Goal: Task Accomplishment & Management: Manage account settings

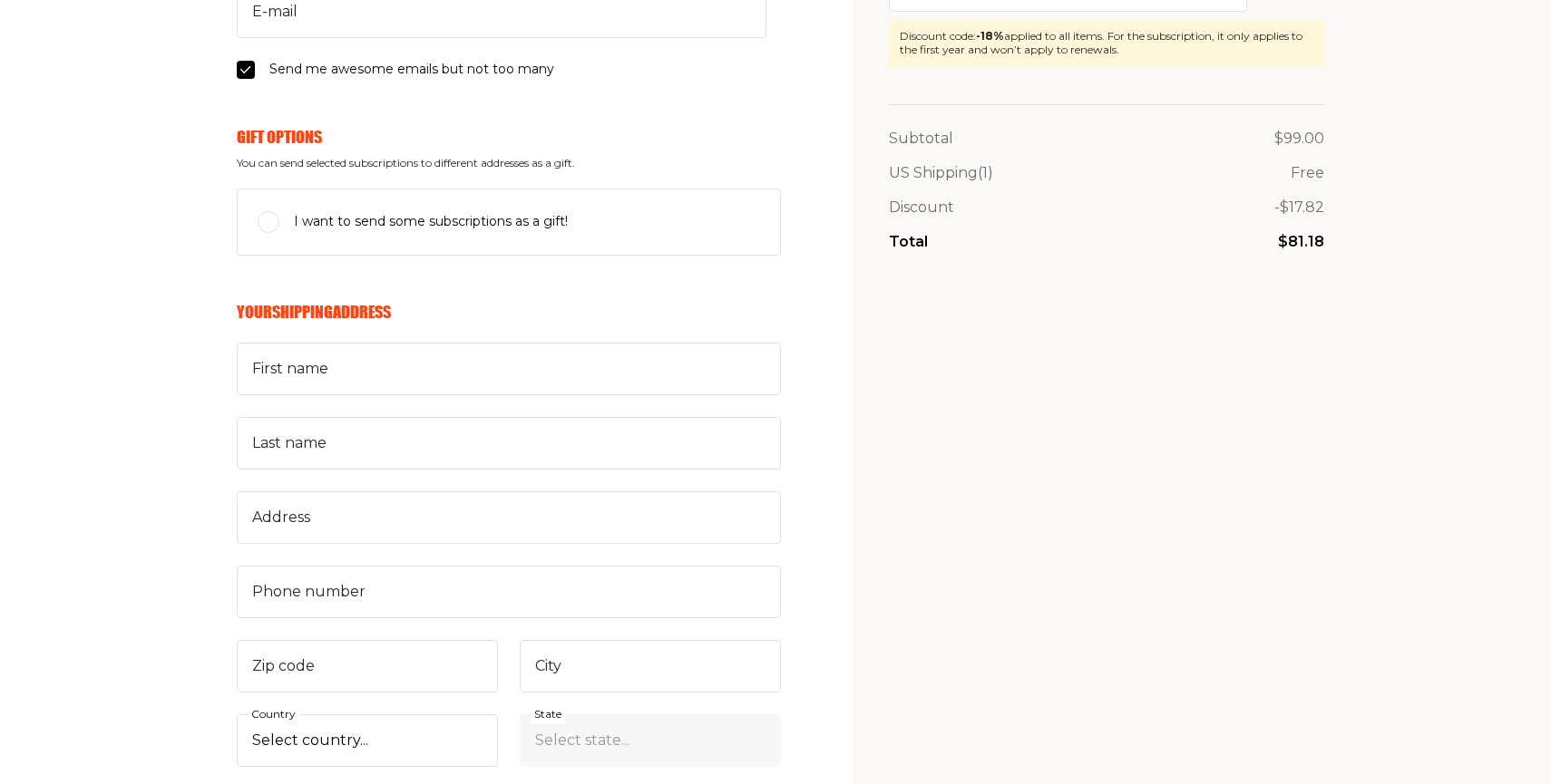
scroll to position [327, 0]
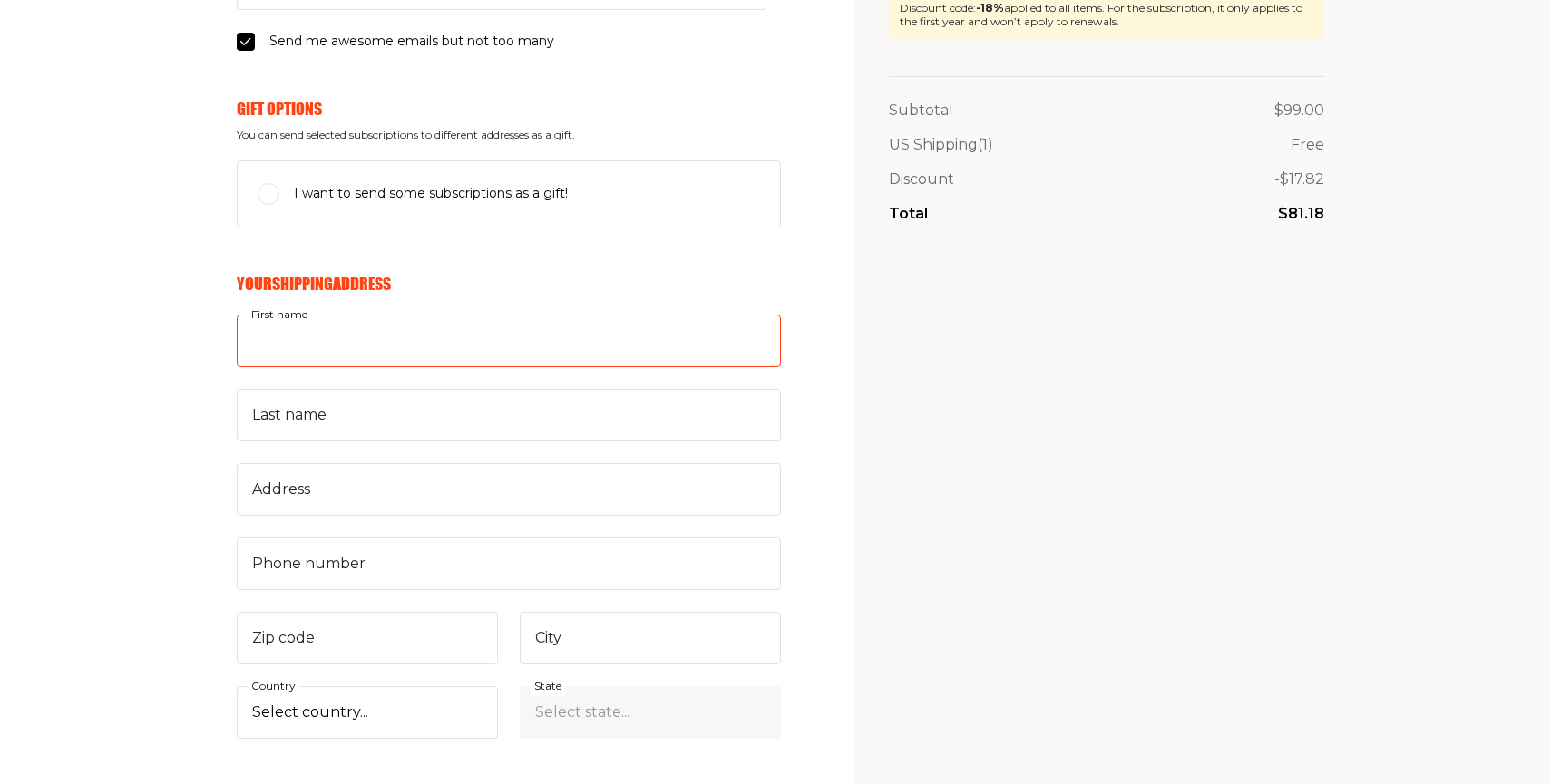
click at [674, 341] on input "First name" at bounding box center [509, 341] width 544 height 52
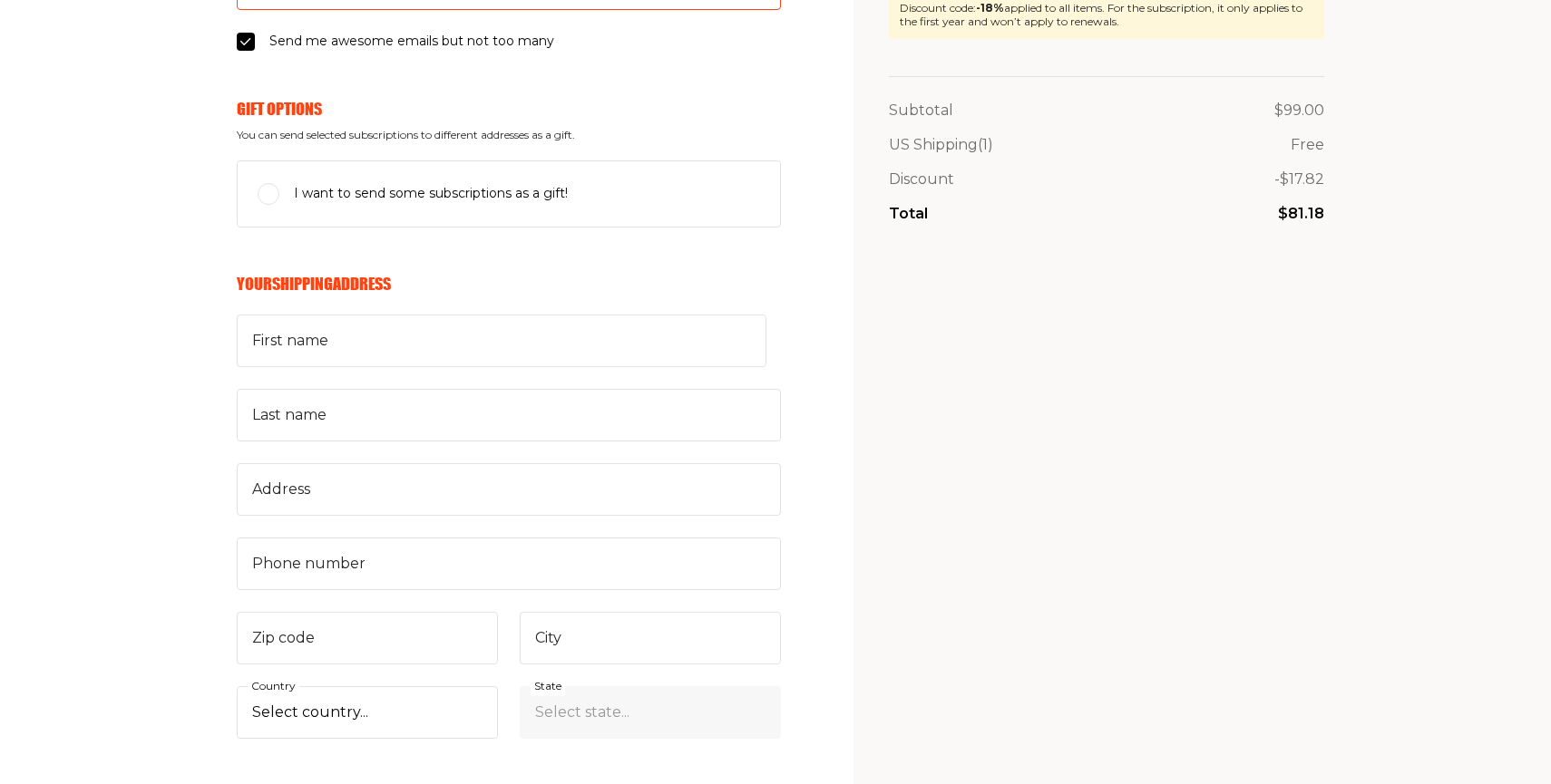
type input "[EMAIL_ADDRESS][DOMAIN_NAME]"
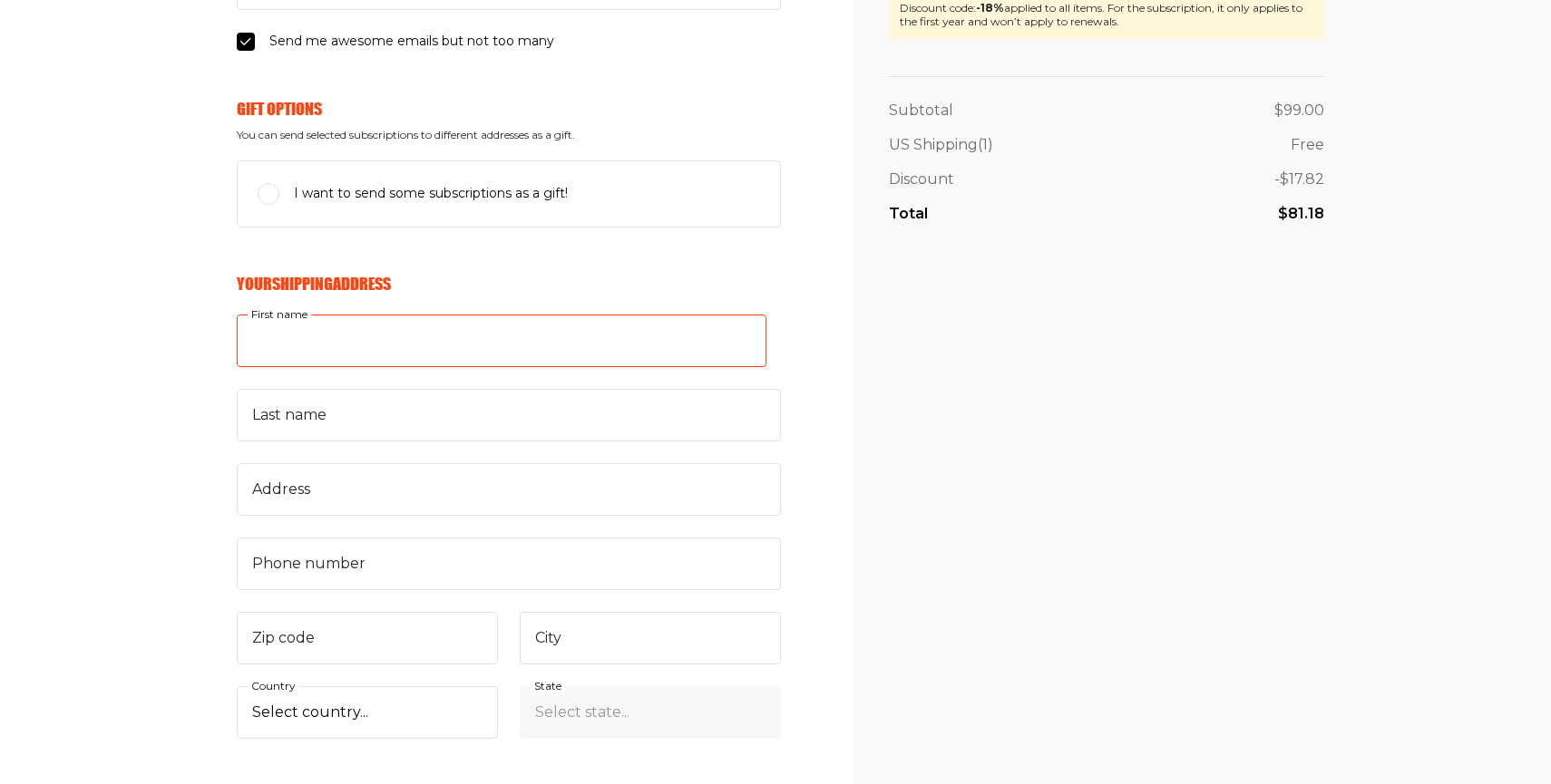
type input "[PERSON_NAME]"
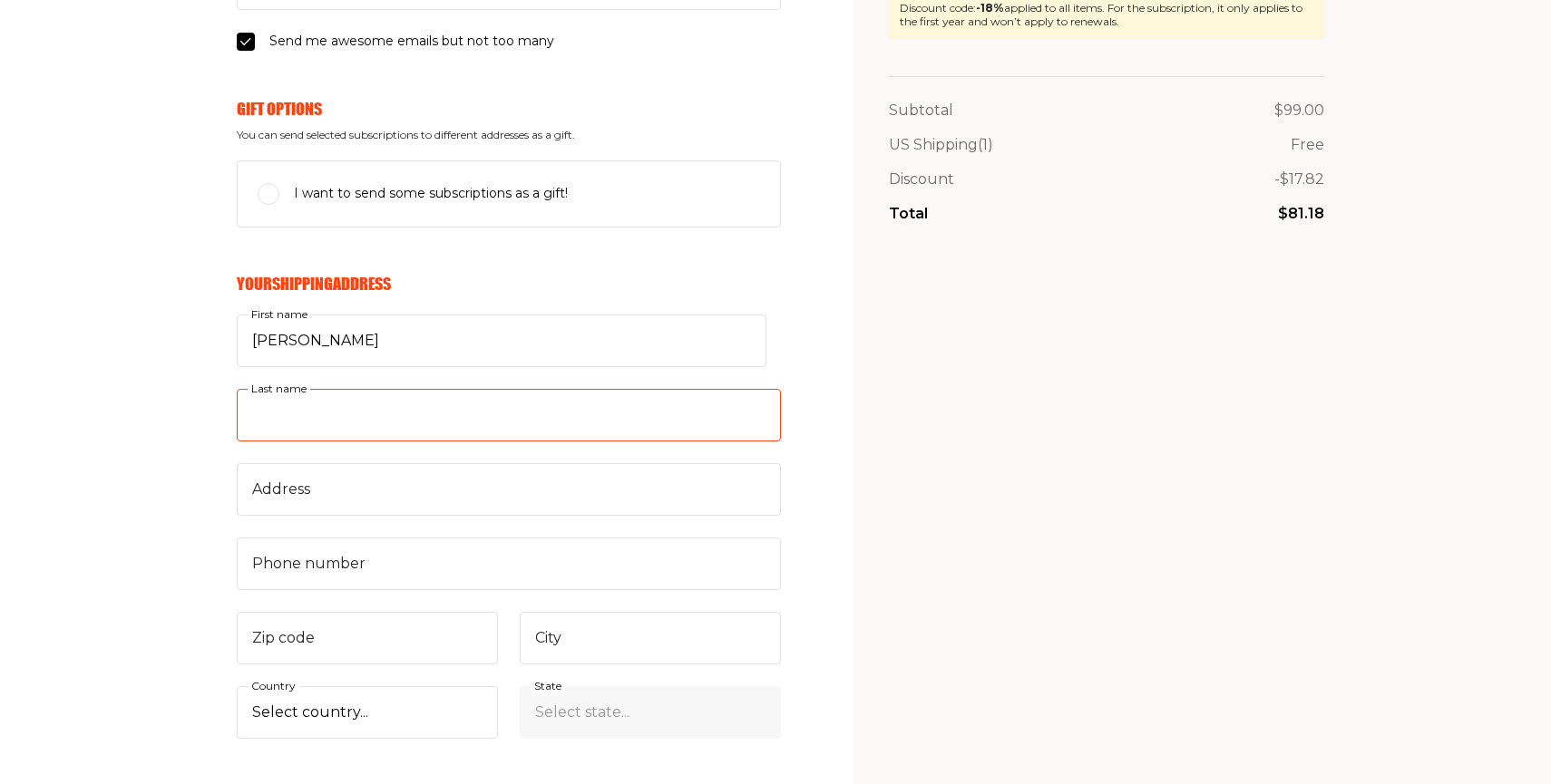
type input "Lederman"
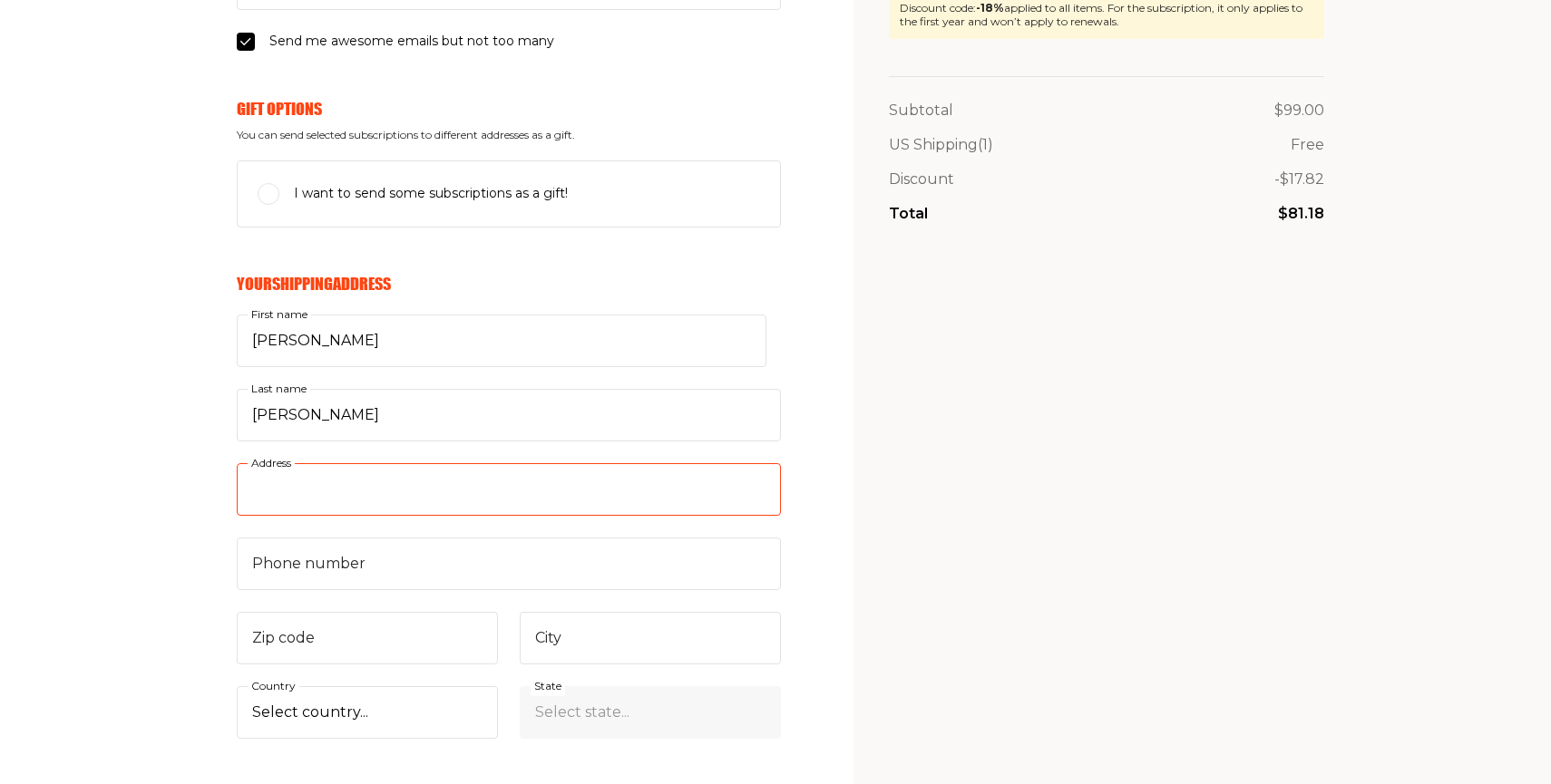
type input "[STREET_ADDRESS]"
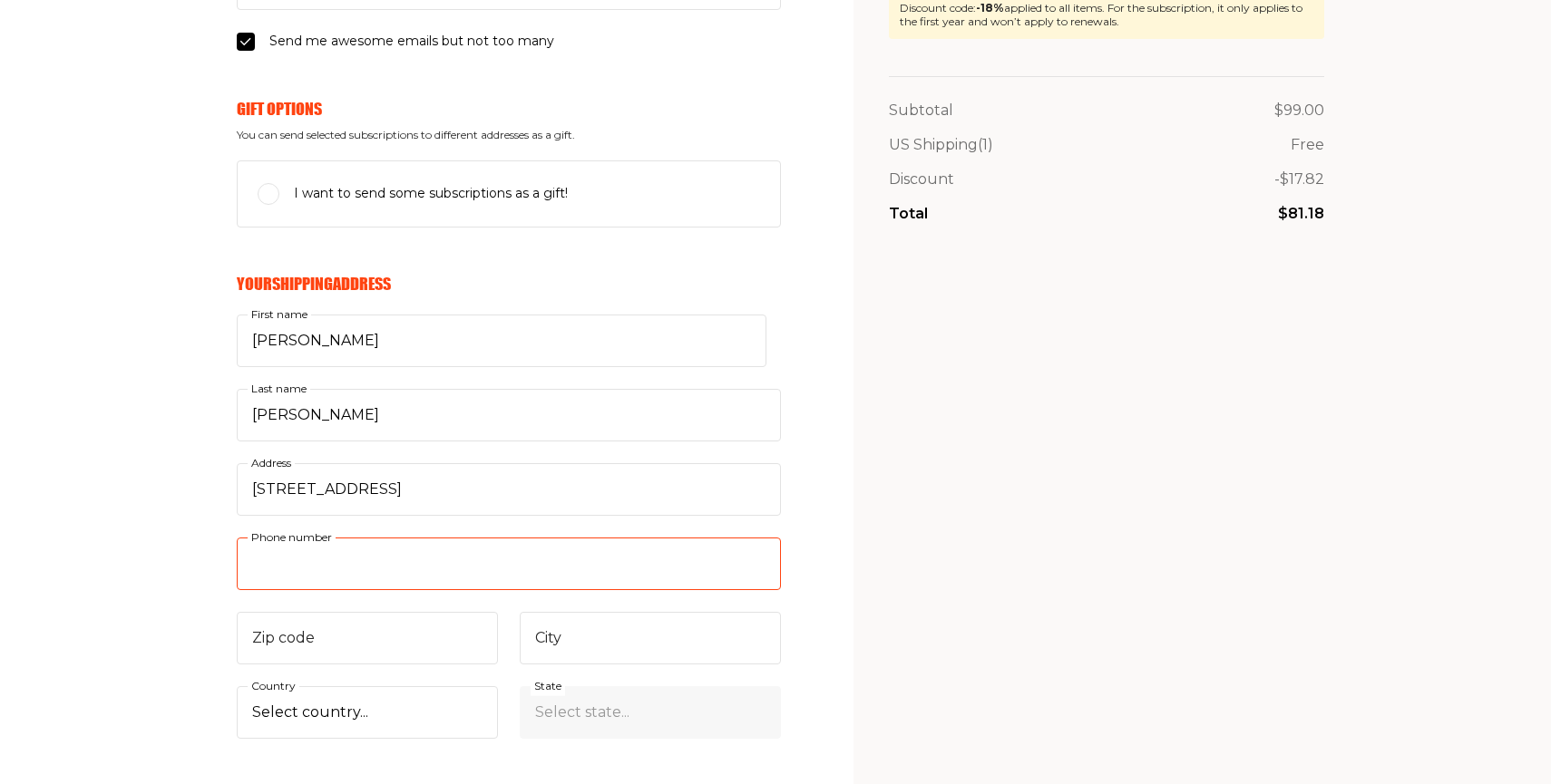
type input "61480171310"
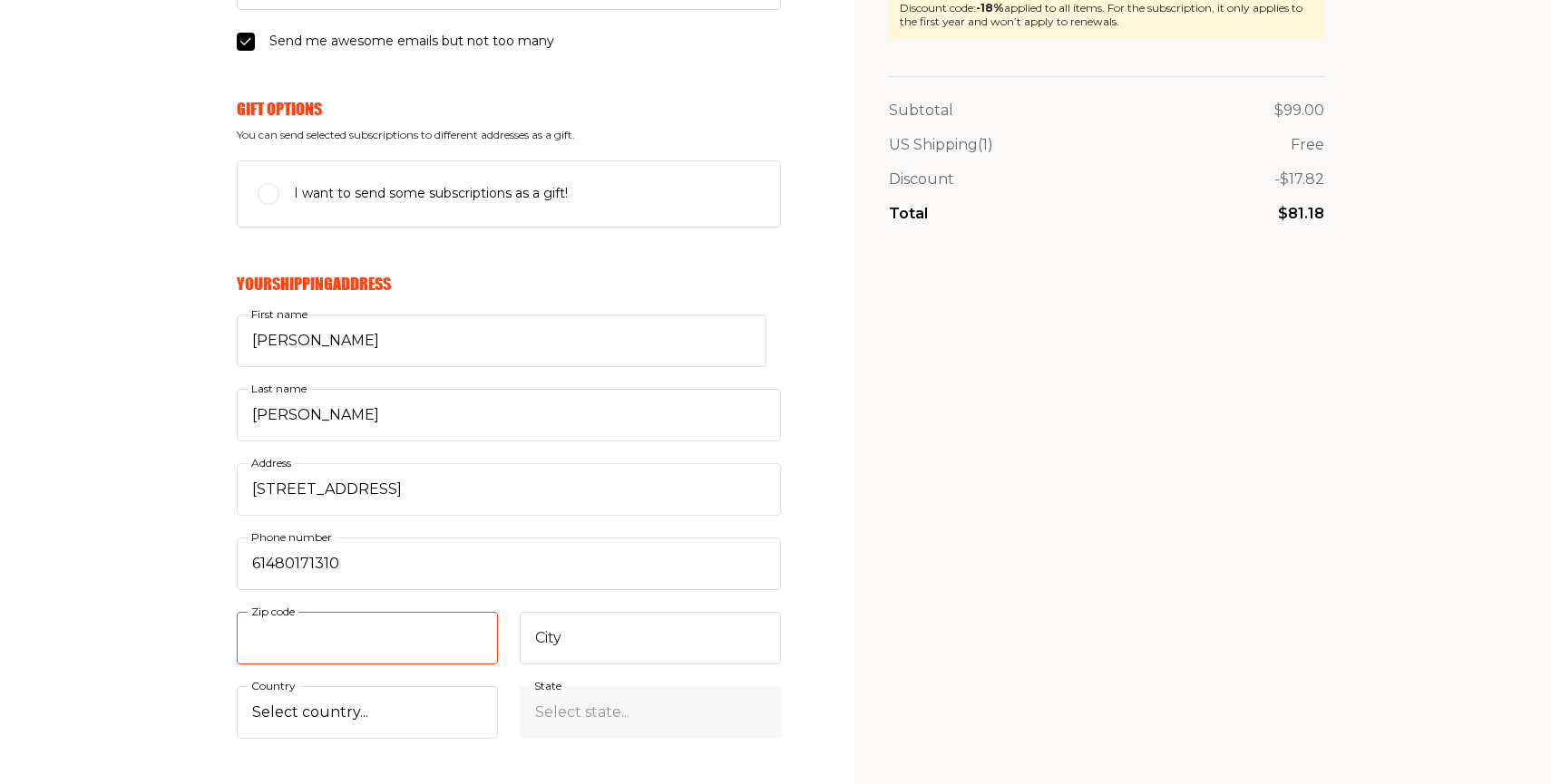
type input "3183"
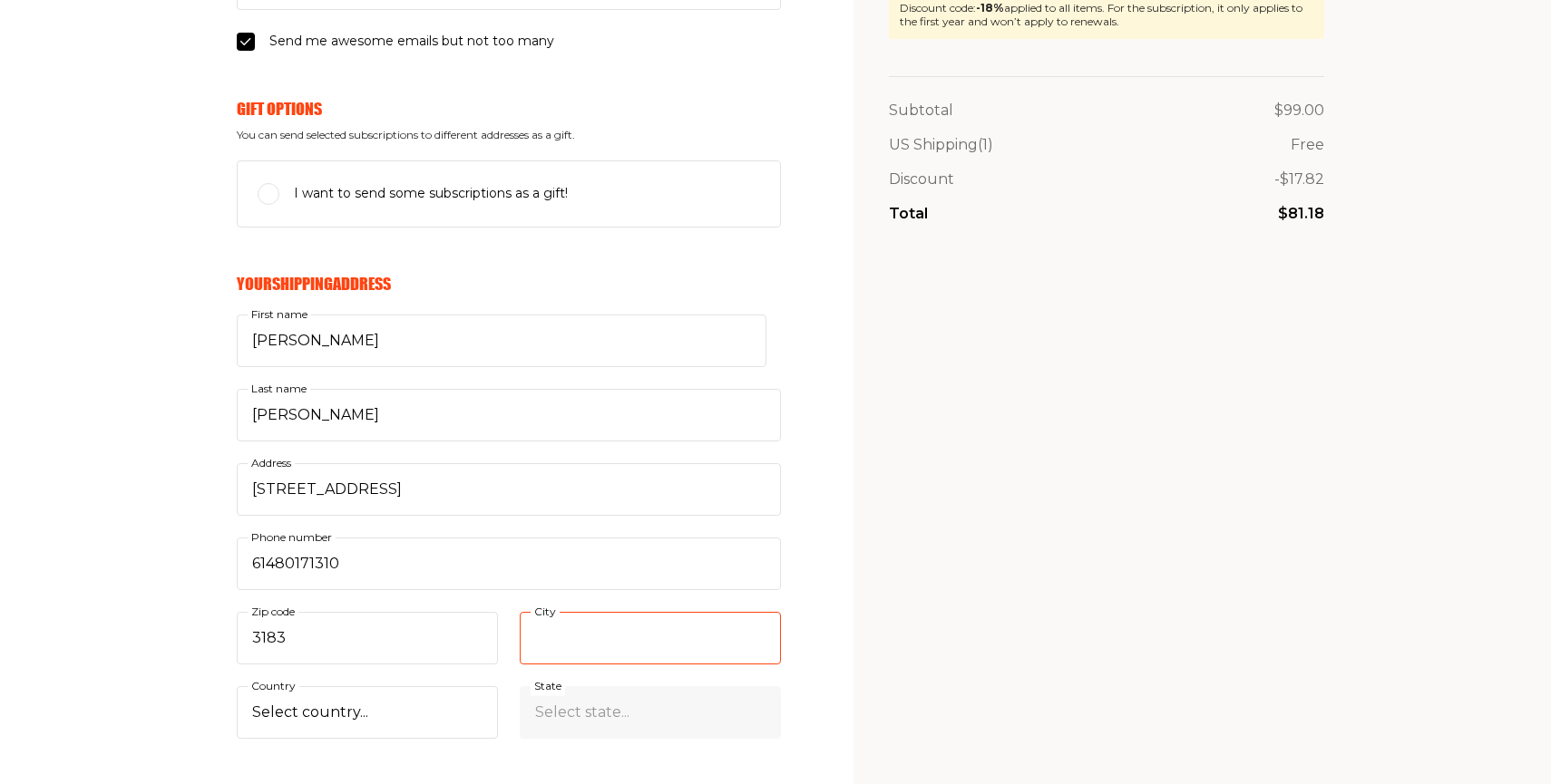
type input "[GEOGRAPHIC_DATA]"
click at [428, 689] on select "Select country... United States Canada (+$29/subscription) Afghanistan (+$44/su…" at bounding box center [367, 712] width 261 height 52
select select "AU"
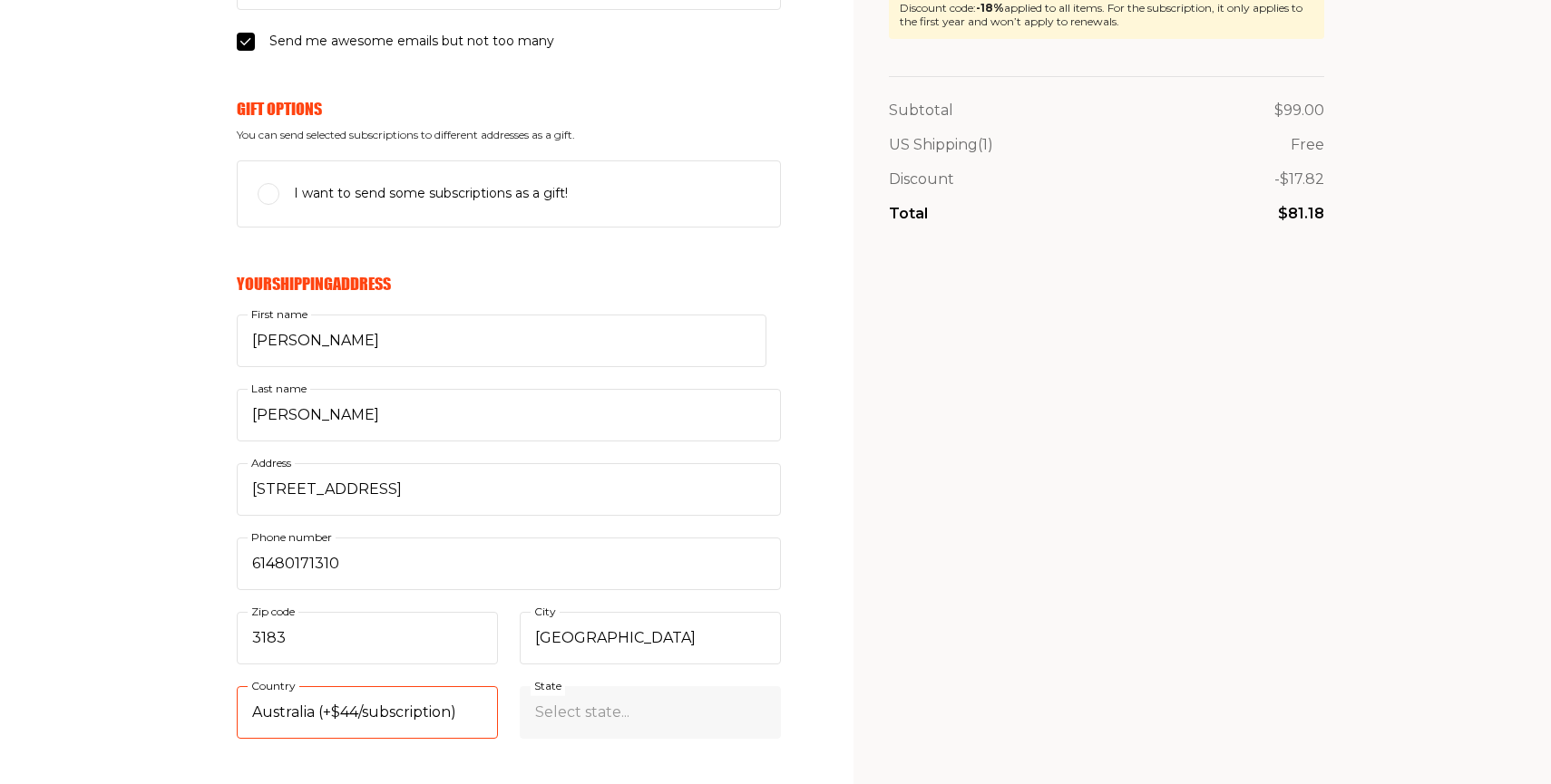
click at [237, 686] on select "Select country... United States Canada (+$29/subscription) Afghanistan (+$44/su…" at bounding box center [367, 712] width 261 height 52
click at [571, 702] on select "Select state... Australian Capital Territory Queensland Tasmania Victoria North…" at bounding box center [650, 712] width 261 height 52
select select "Victoria"
click at [520, 686] on select "Select state... Australian Capital Territory Queensland Tasmania Victoria North…" at bounding box center [650, 712] width 261 height 52
click at [843, 631] on section "Your cart Delivery and payment Your Email Already have account? Sign in chayama…" at bounding box center [776, 586] width 1551 height 1825
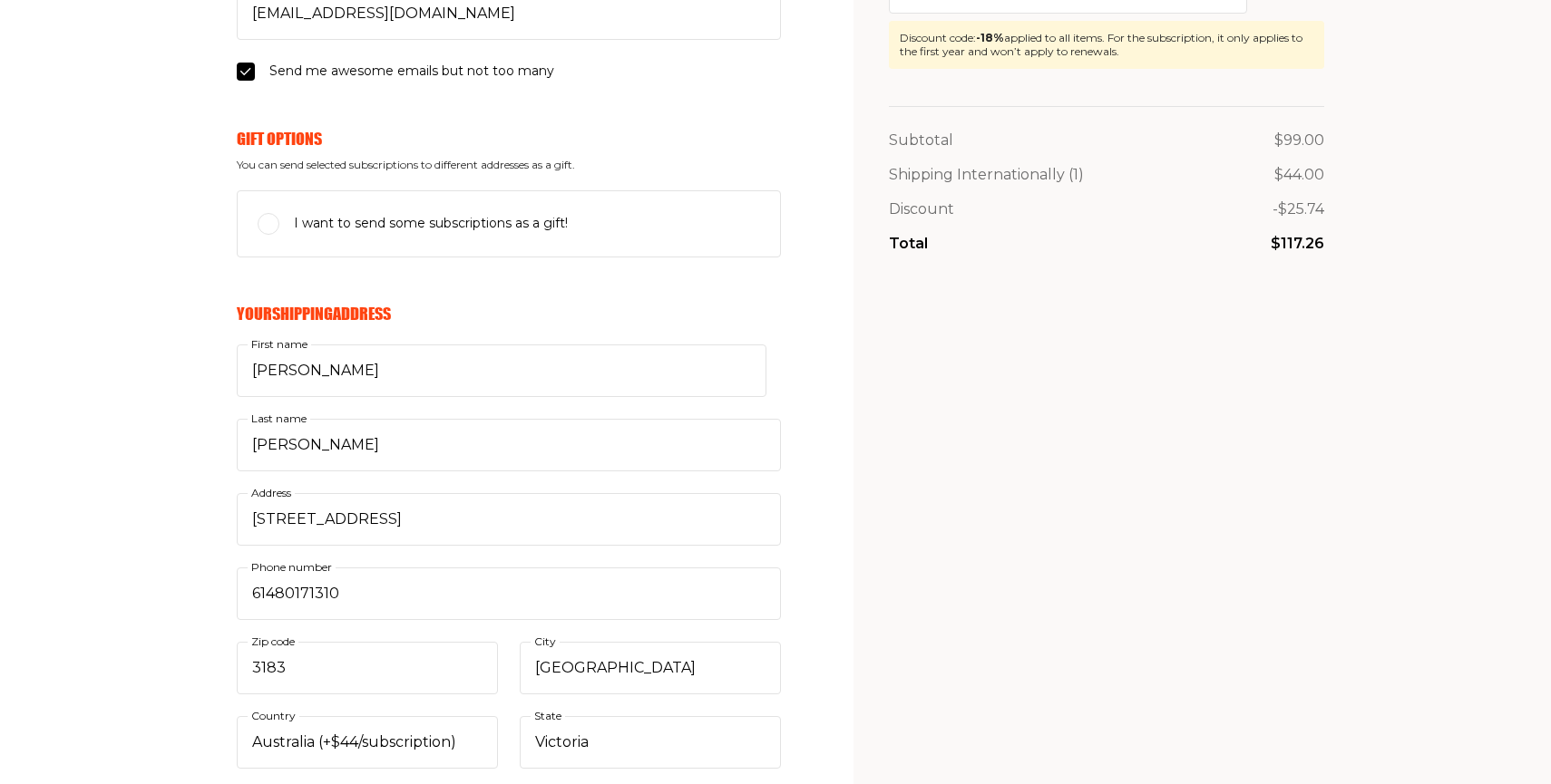
scroll to position [290, 0]
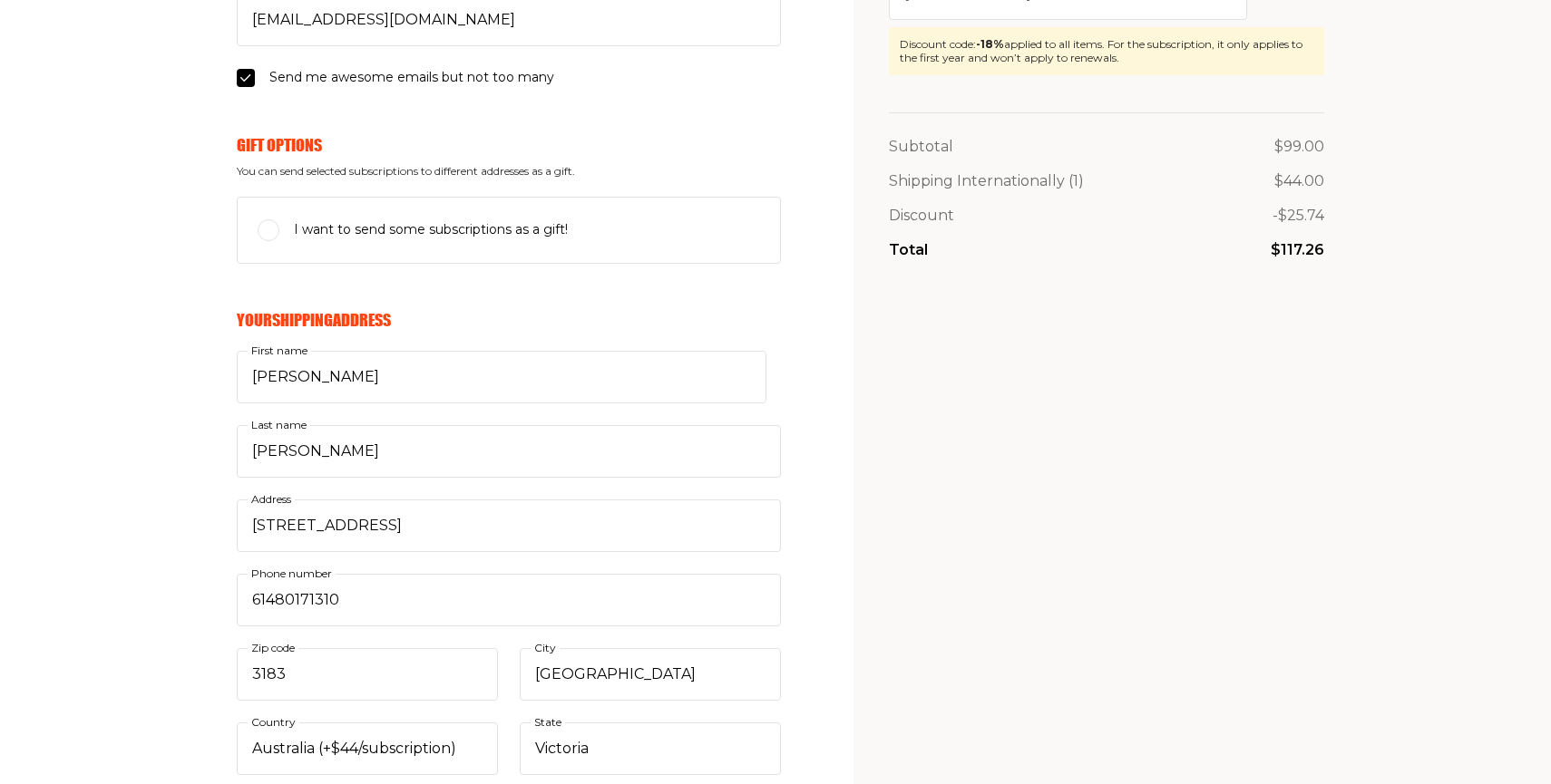
click at [959, 353] on div "My Cart Annual Subscription 1 Year (11 Issues) 1 $99.00 glatt Discount code Rem…" at bounding box center [1106, 642] width 436 height 1727
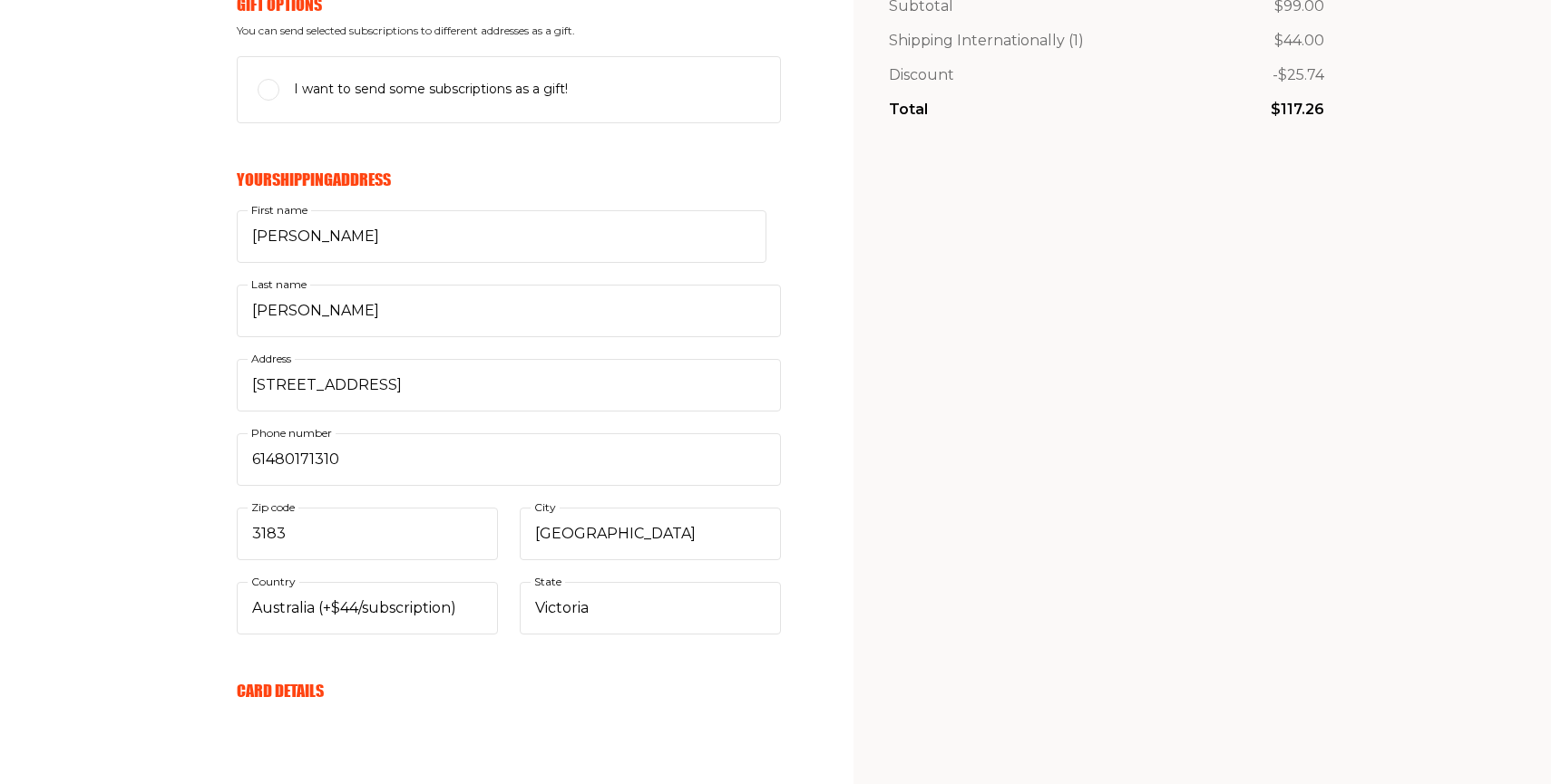
scroll to position [424, 0]
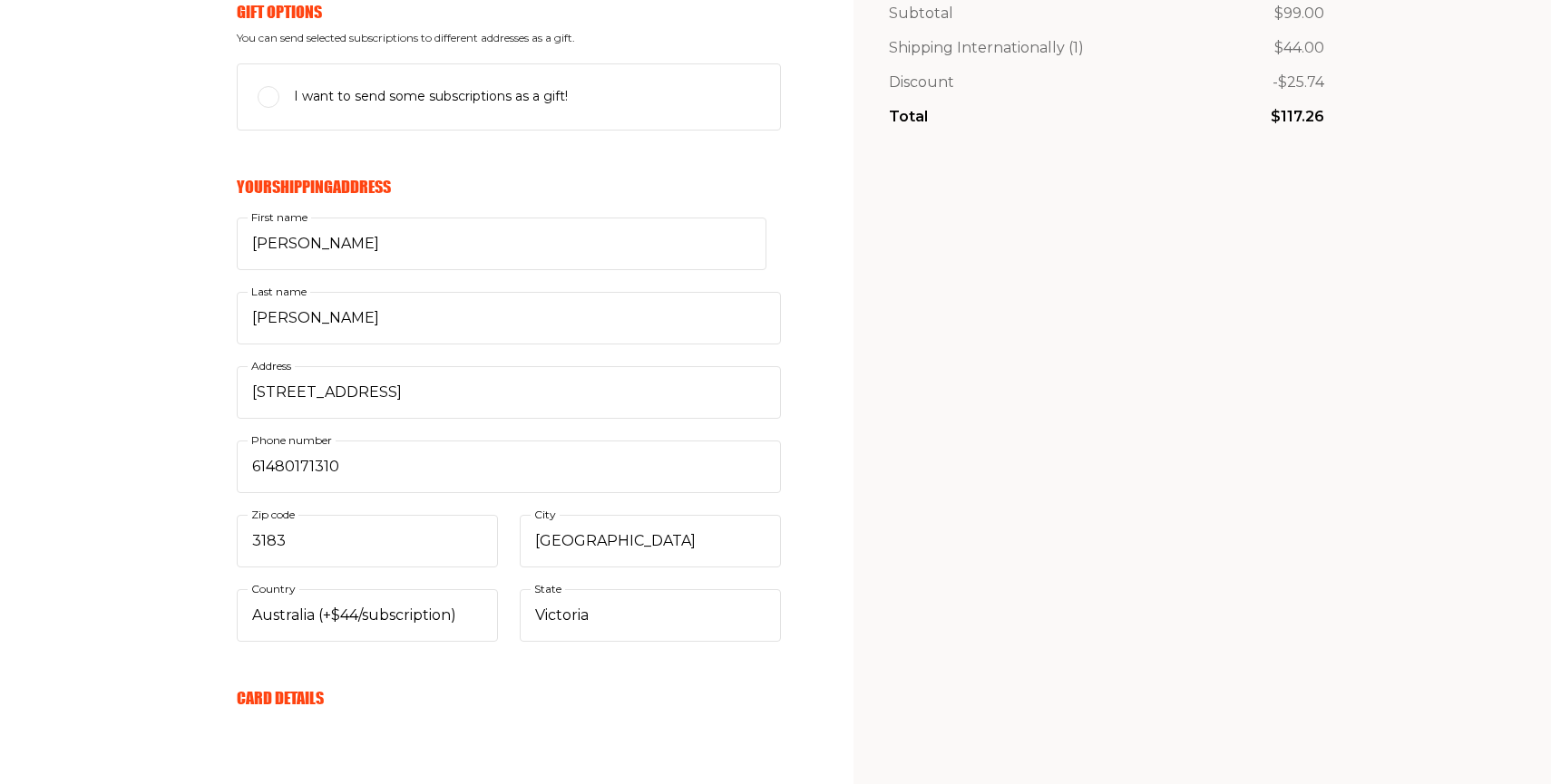
click at [601, 660] on form "Your Email Already have account? Sign in chayamalka613@gmail.com E-mail Send me…" at bounding box center [509, 609] width 544 height 1585
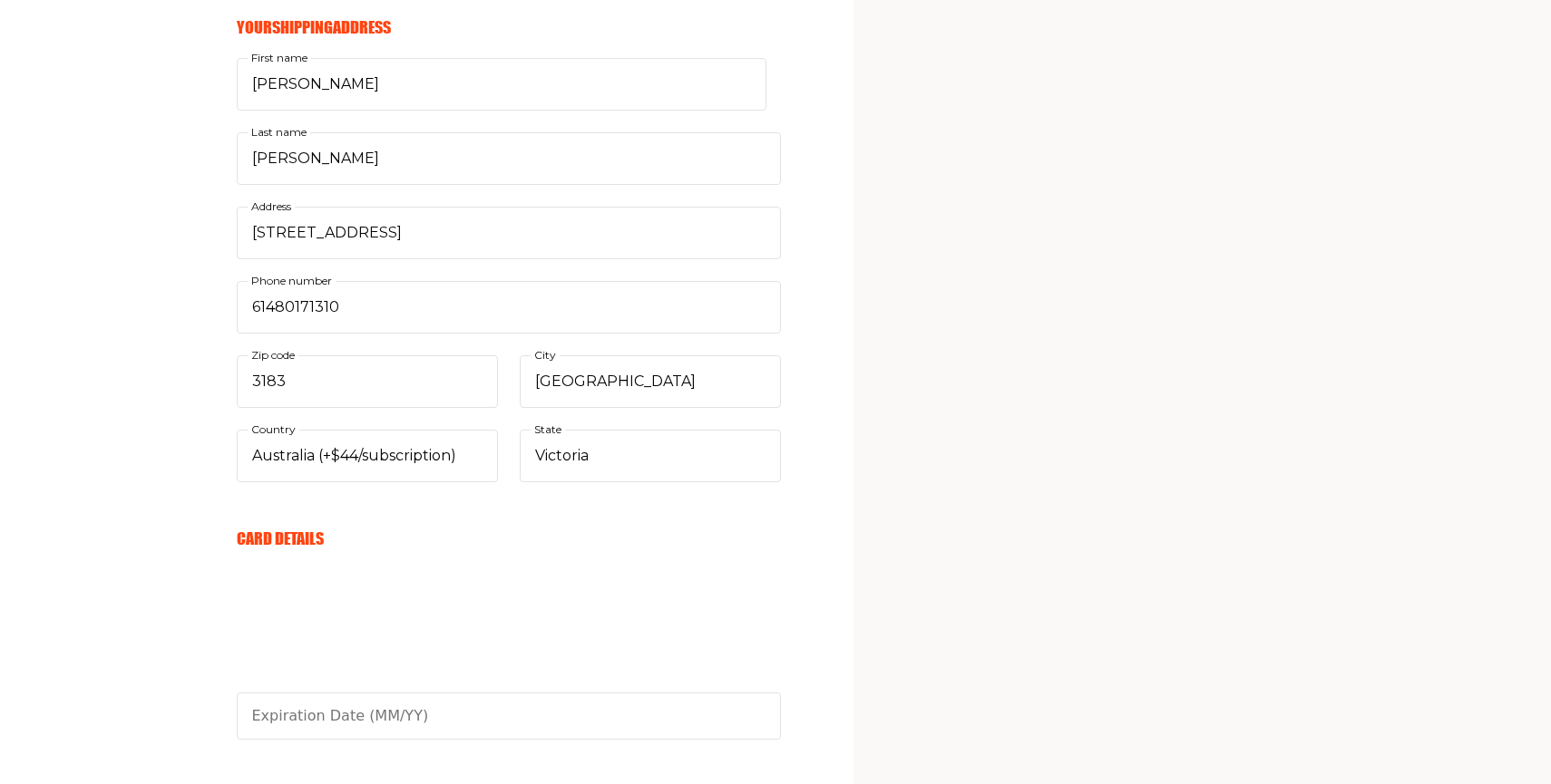
scroll to position [641, 0]
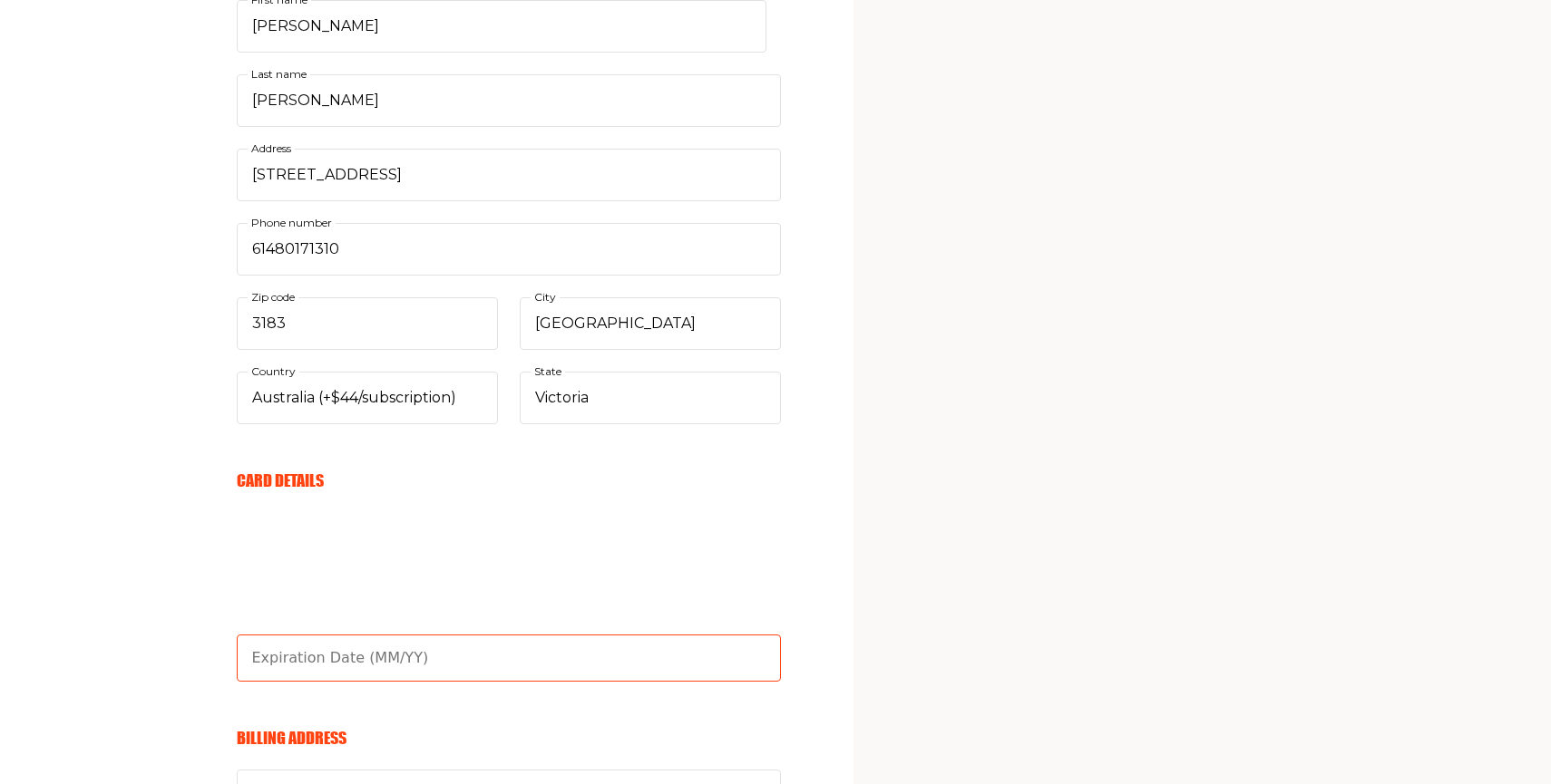
click at [287, 674] on input "text" at bounding box center [509, 659] width 544 height 47
type input "06/28"
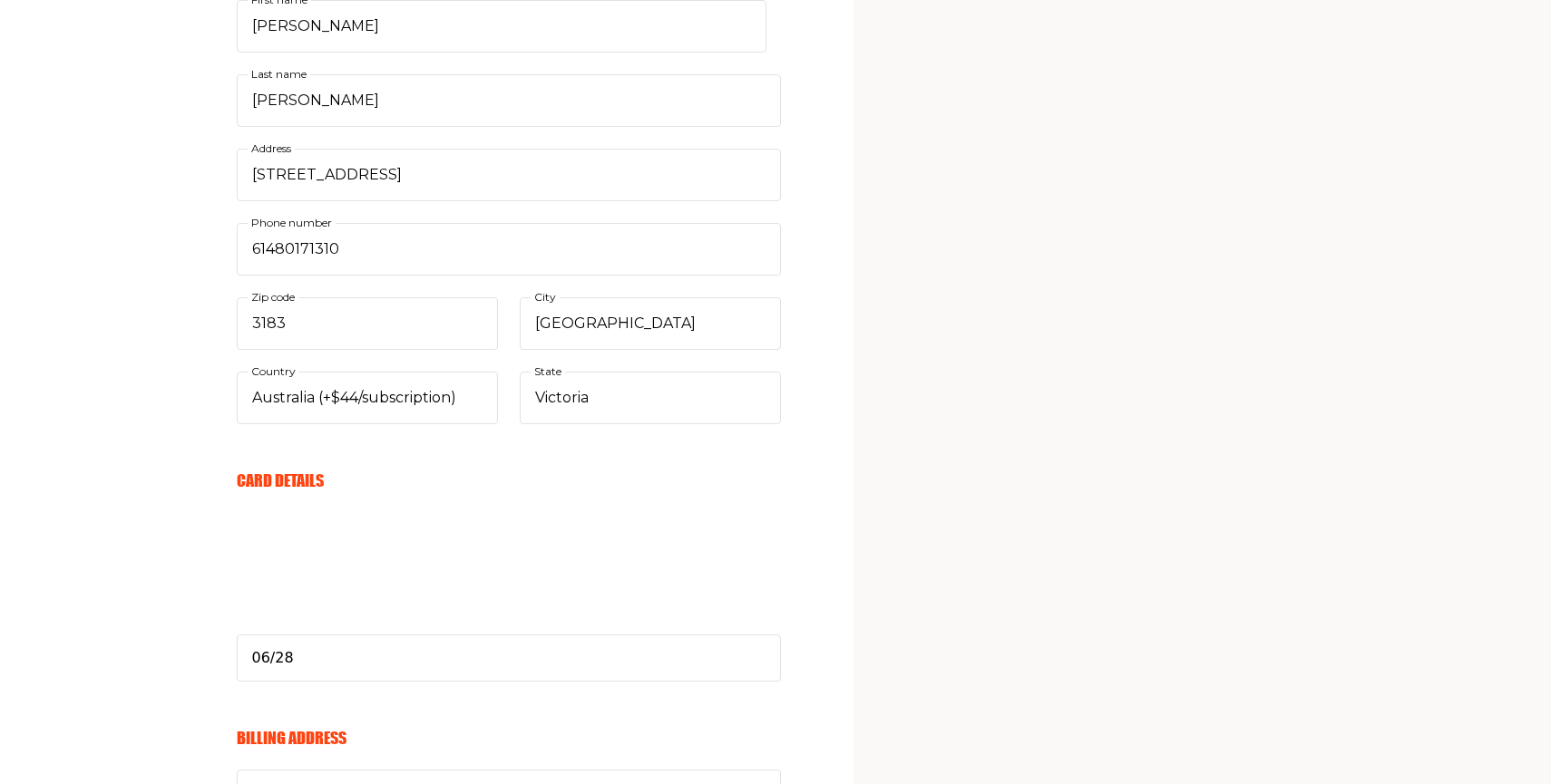
click at [1070, 422] on div "My Cart Annual Subscription 1 Year (11 Issues) 1 $99.00 glatt Discount code Rem…" at bounding box center [1106, 291] width 436 height 1727
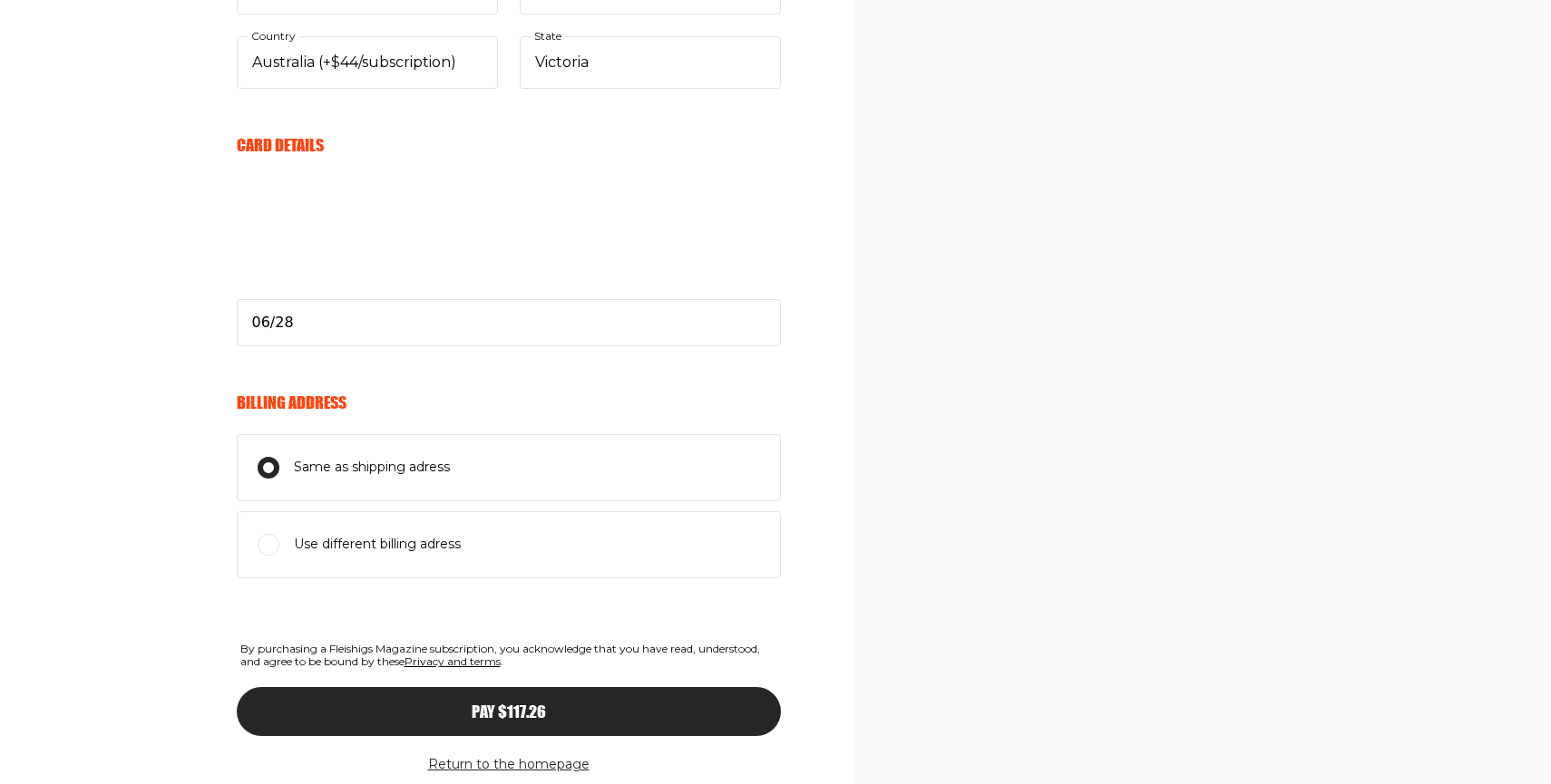
scroll to position [978, 0]
click at [679, 697] on button "Pay $117.26" at bounding box center [509, 711] width 544 height 49
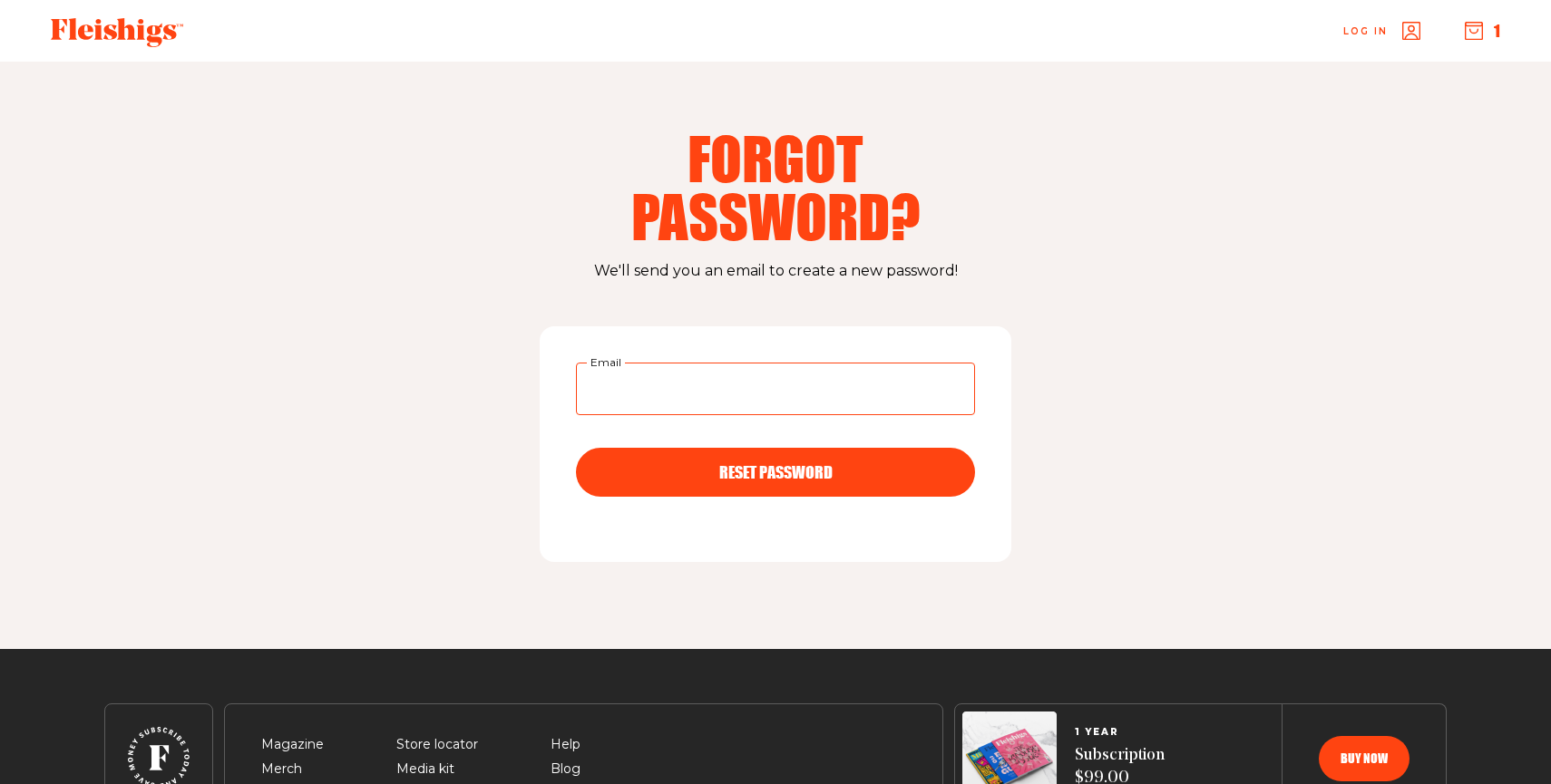
click at [706, 383] on input "Email" at bounding box center [776, 388] width 399 height 52
type input "[EMAIL_ADDRESS][DOMAIN_NAME]"
click at [662, 451] on button "RESET PASSWORD" at bounding box center [776, 473] width 399 height 49
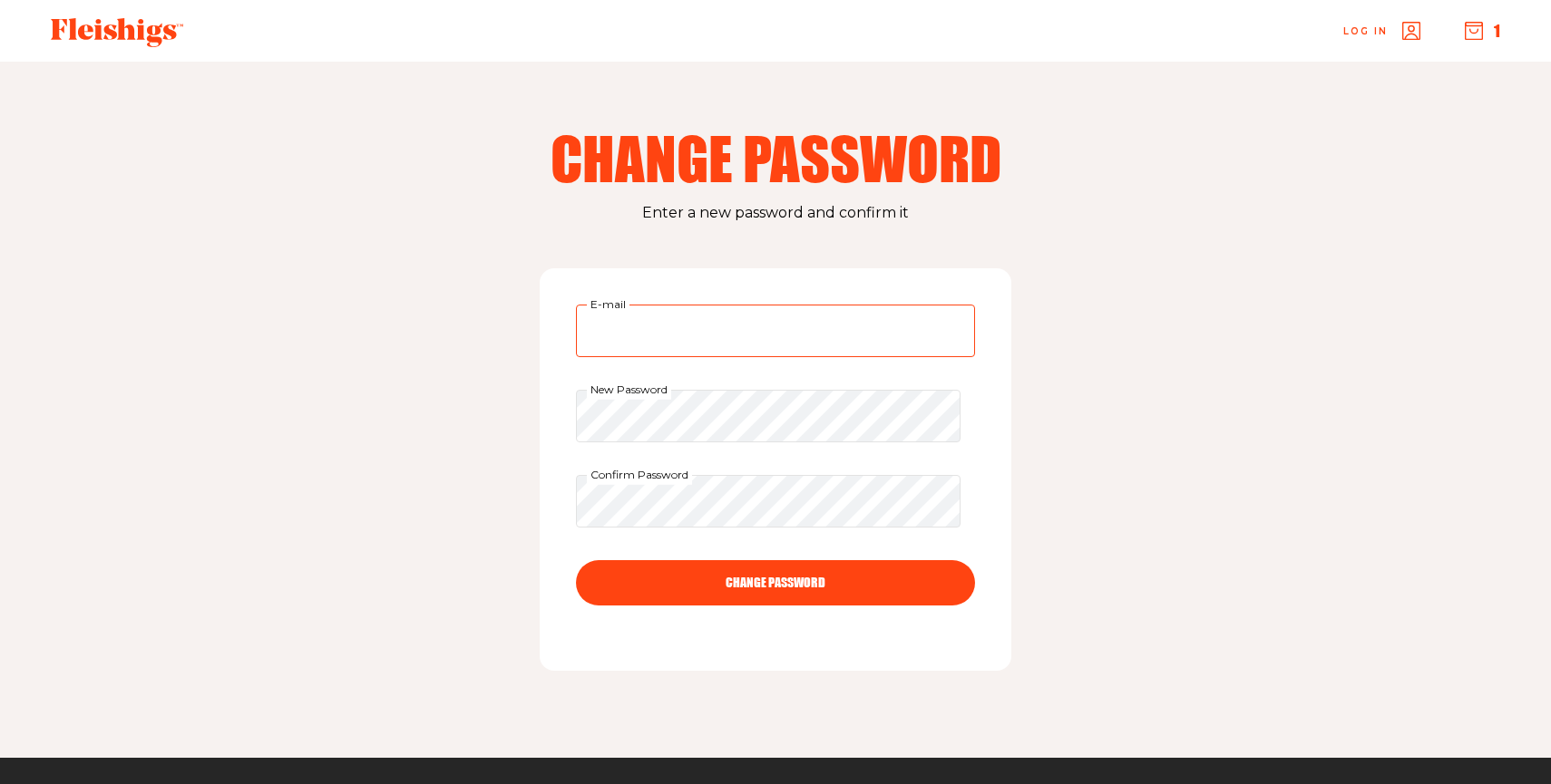
click at [674, 322] on input "E-mail" at bounding box center [776, 331] width 399 height 52
type input "[EMAIL_ADDRESS][DOMAIN_NAME]"
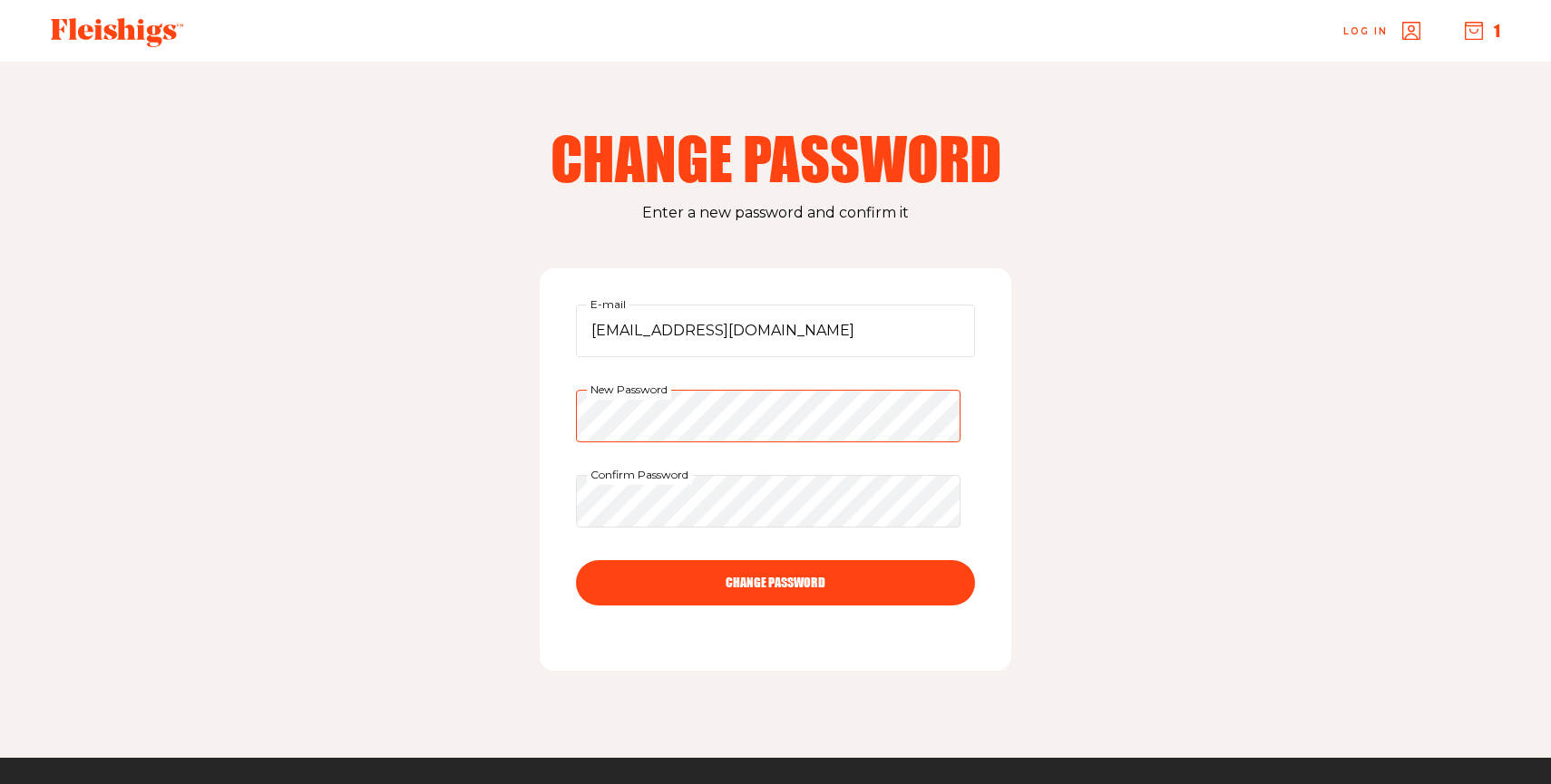
click at [650, 397] on div "New Password" at bounding box center [776, 416] width 399 height 52
click at [776, 572] on button "CHANGE PASSWORD" at bounding box center [776, 583] width 399 height 45
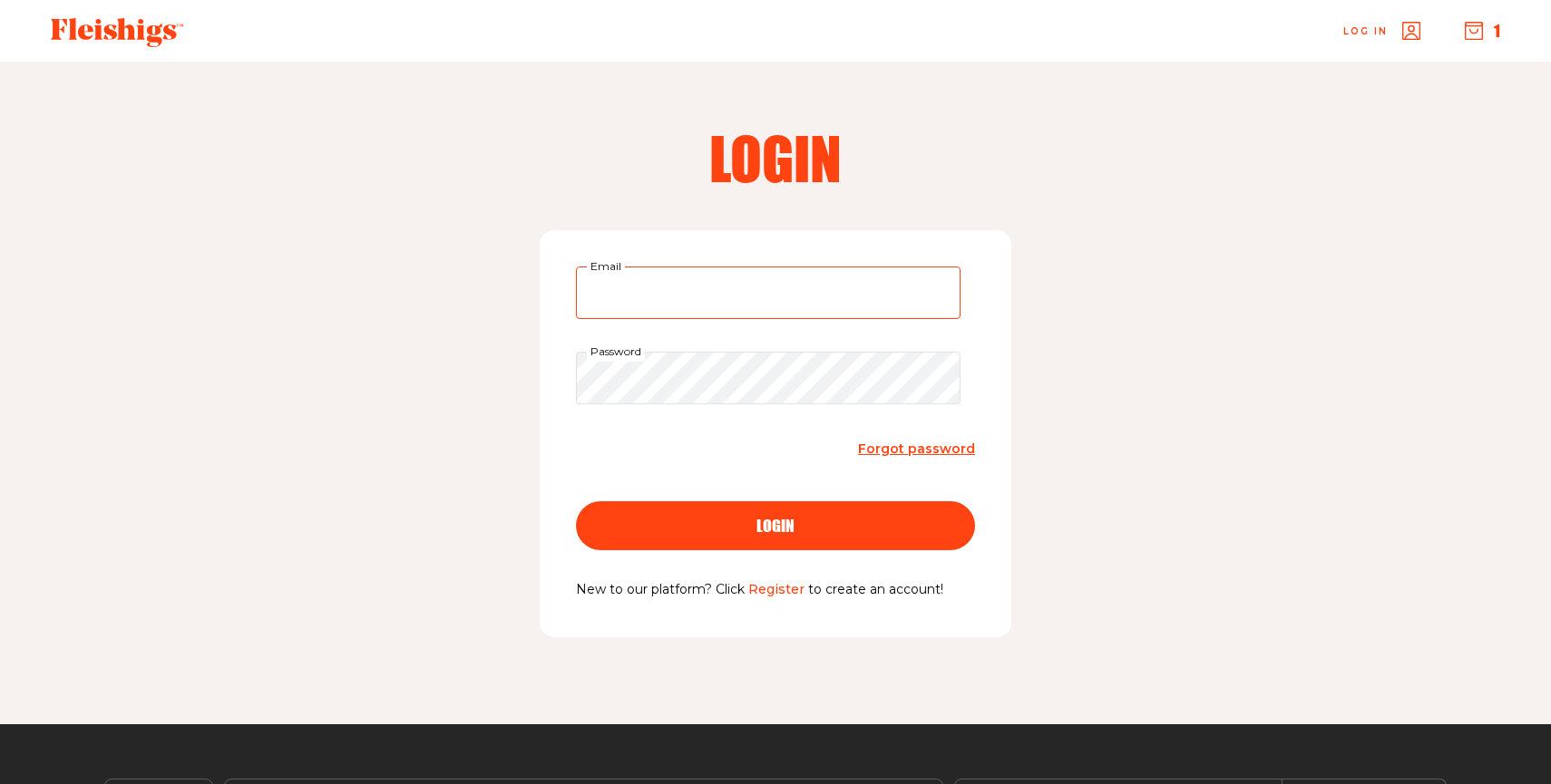
type input "[EMAIL_ADDRESS][DOMAIN_NAME]"
click at [773, 290] on input "[EMAIL_ADDRESS][DOMAIN_NAME]" at bounding box center [768, 292] width 384 height 52
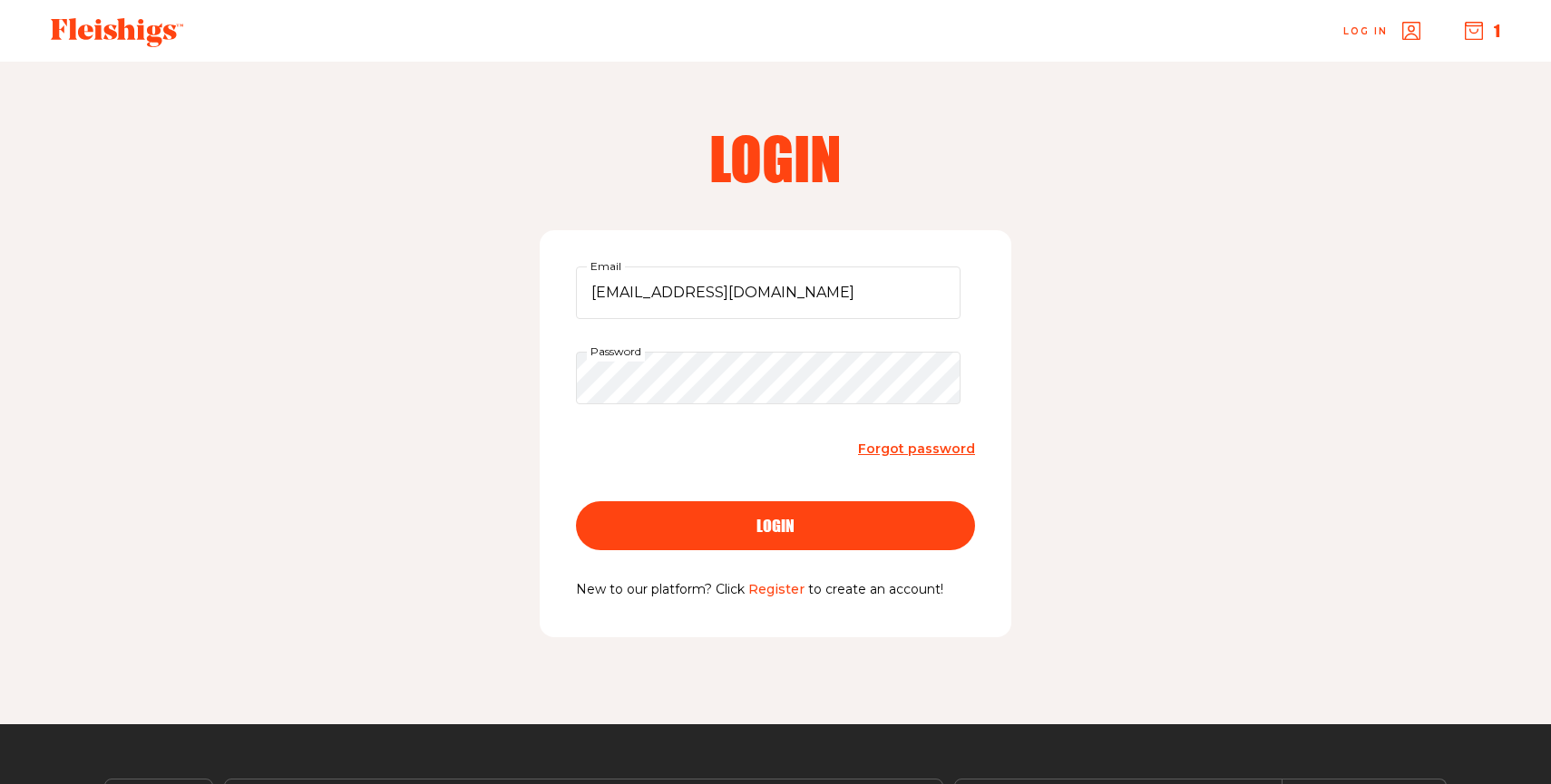
click at [776, 517] on span "login" at bounding box center [776, 510] width 39 height 17
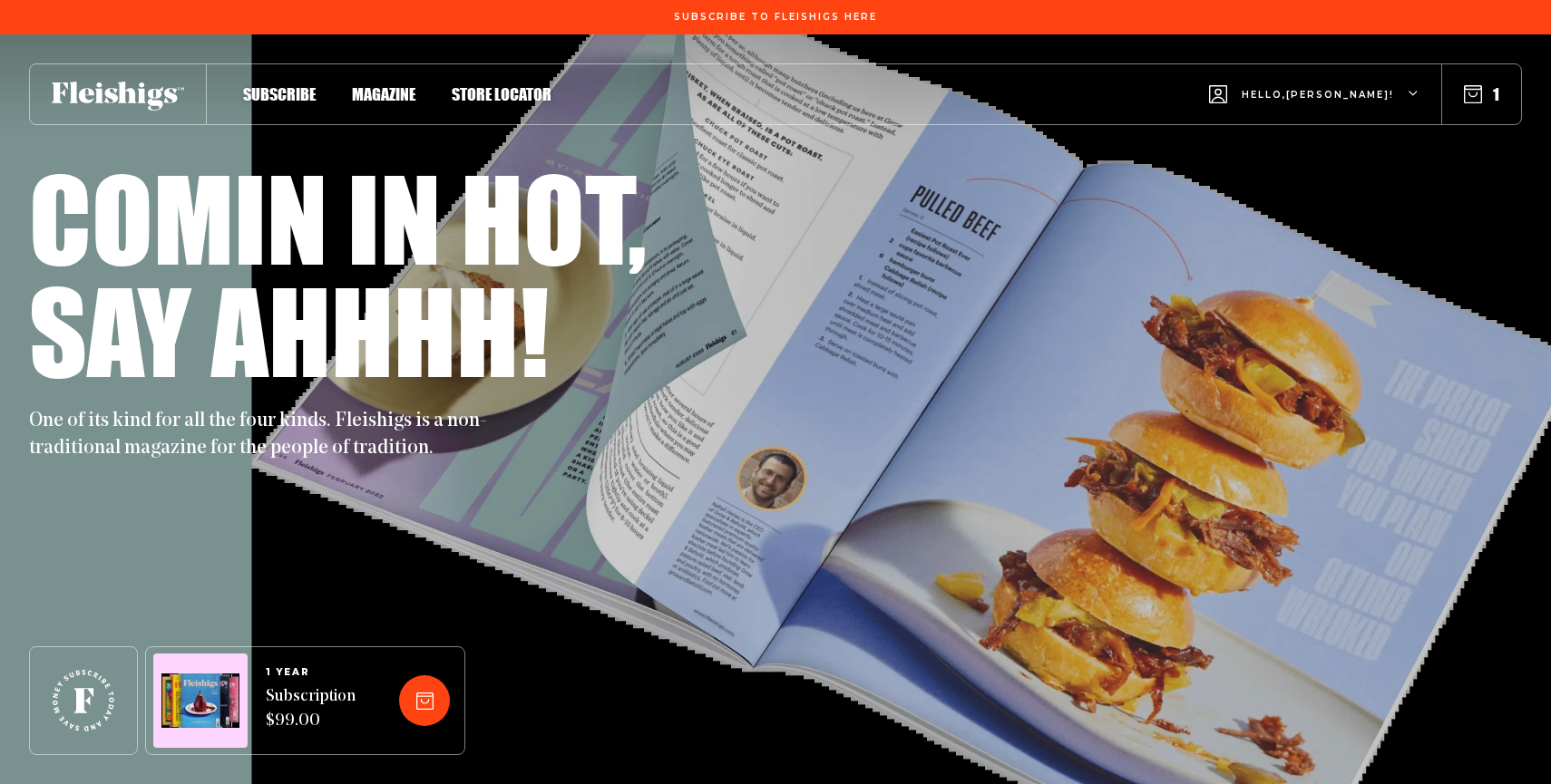
click at [1483, 83] on div "Hello, Chaya Malka ! 1" at bounding box center [1036, 95] width 970 height 72
click at [1471, 95] on use "button" at bounding box center [1473, 94] width 17 height 17
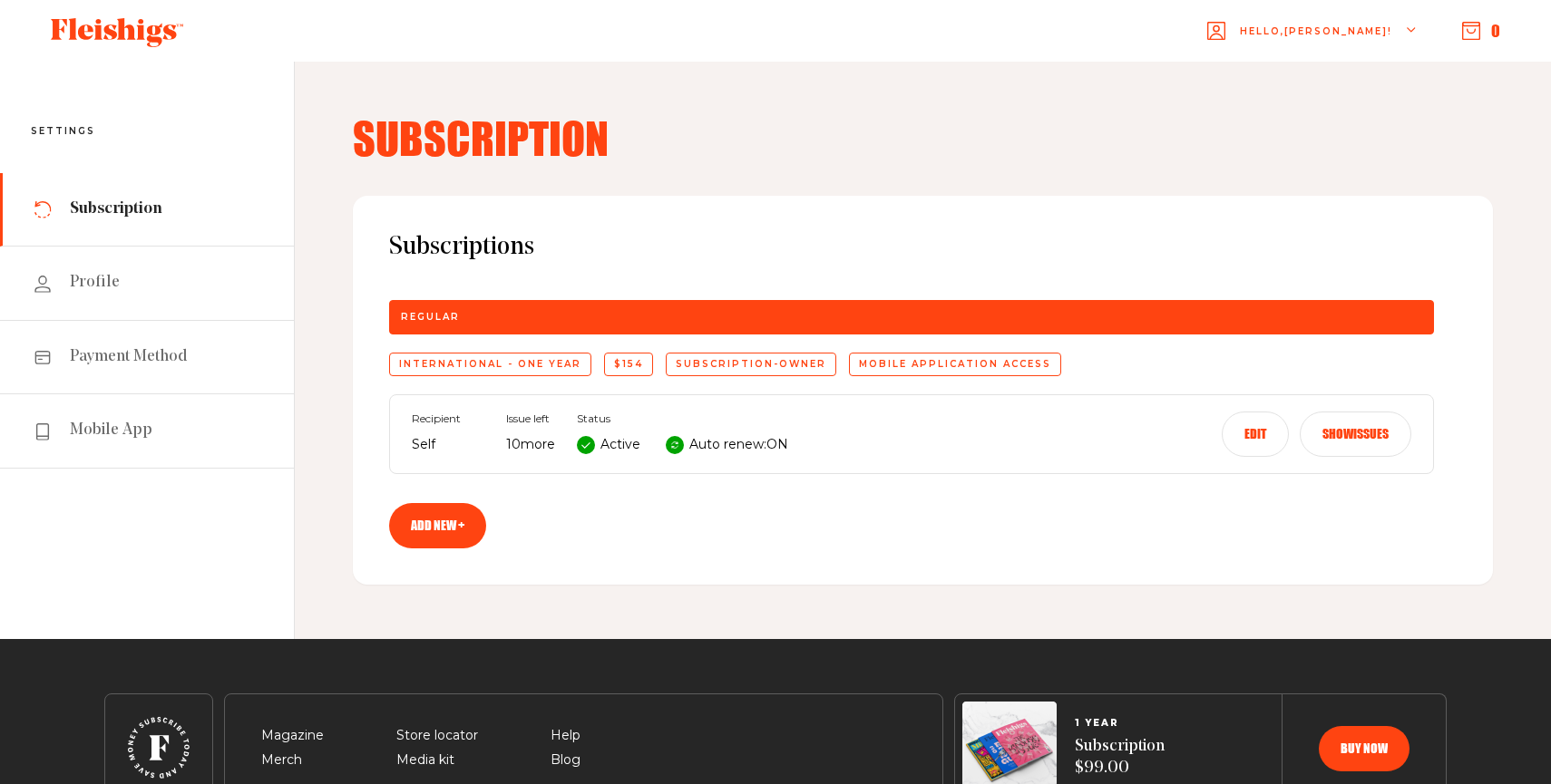
click at [782, 445] on p "Auto renew: ON" at bounding box center [739, 445] width 99 height 22
click at [1245, 434] on button "Edit" at bounding box center [1256, 434] width 67 height 45
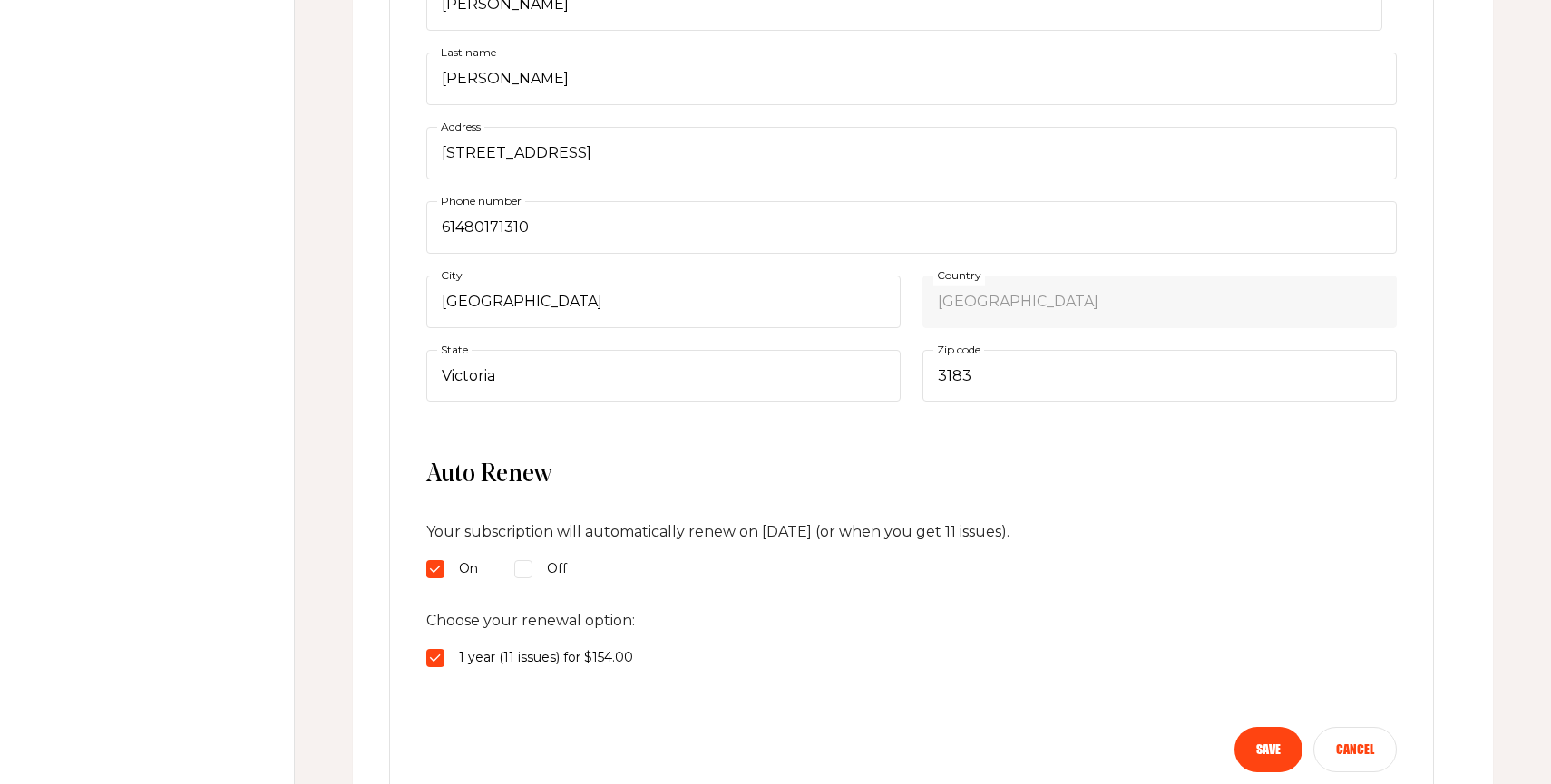
scroll to position [508, 0]
click at [541, 571] on div "Off" at bounding box center [540, 569] width 52 height 22
click at [532, 571] on input "Off" at bounding box center [524, 569] width 18 height 18
radio input "true"
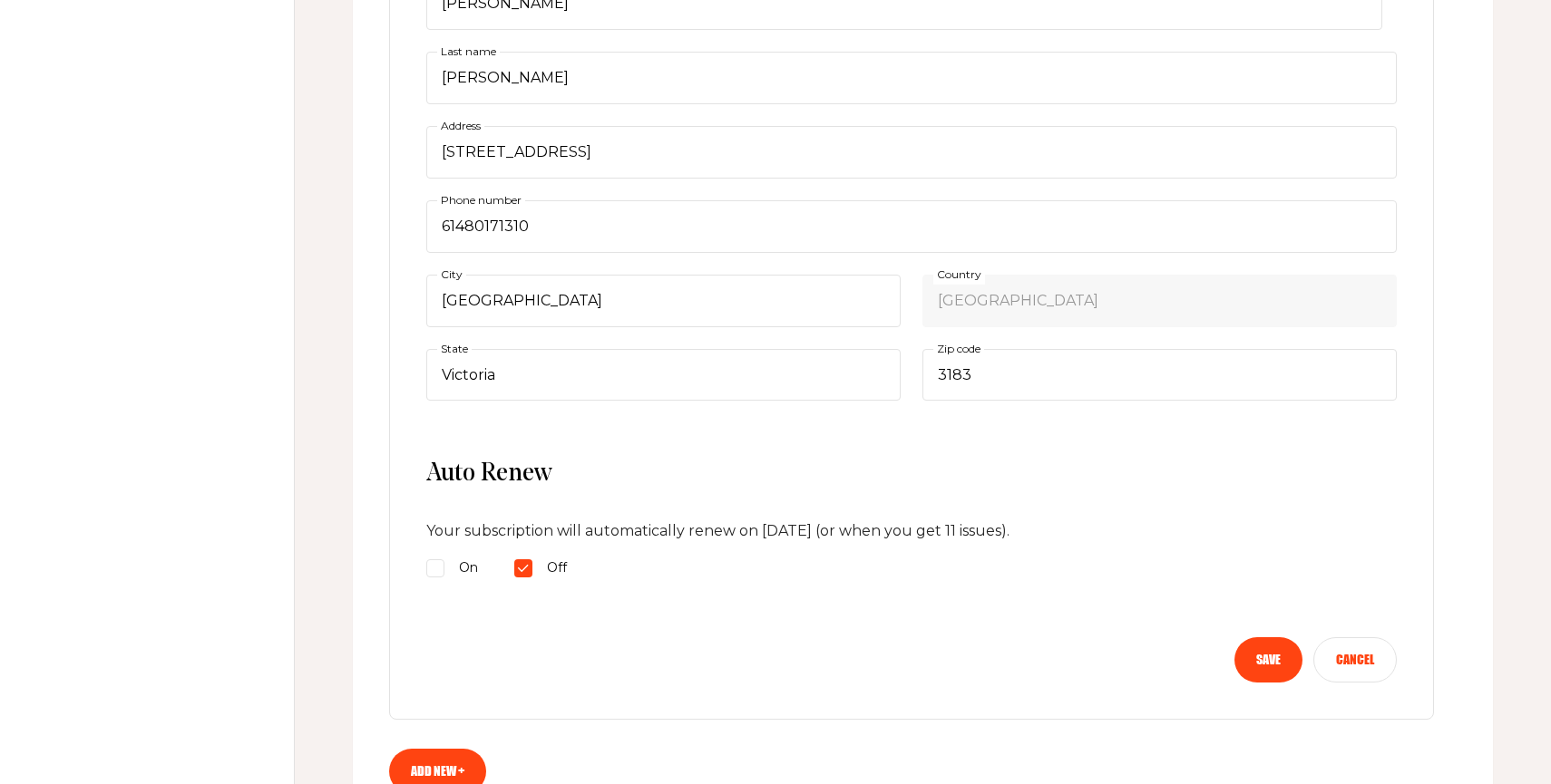
click at [1284, 664] on button "Save" at bounding box center [1268, 661] width 68 height 45
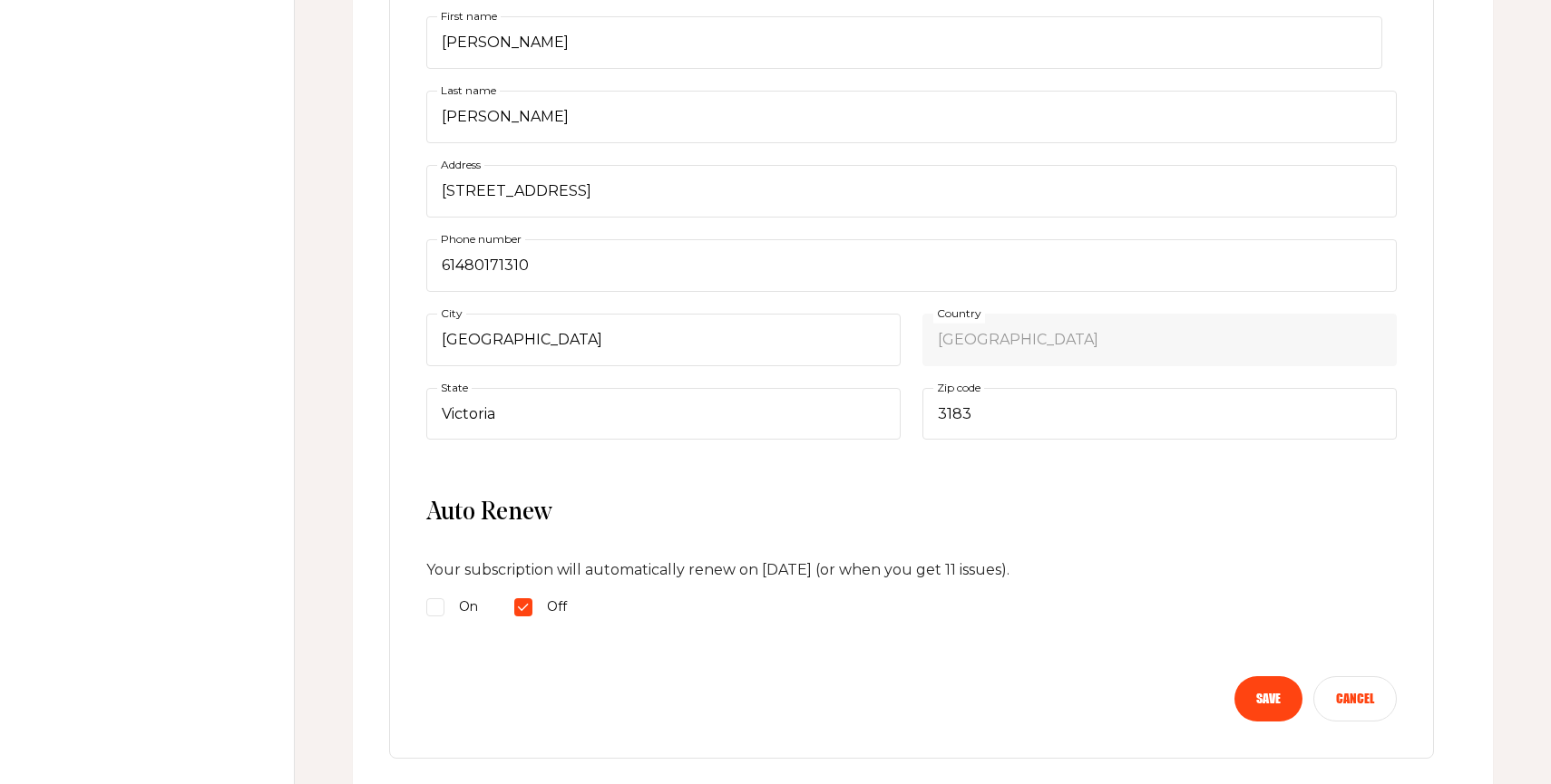
scroll to position [471, 0]
click at [1262, 715] on button "Save" at bounding box center [1268, 696] width 68 height 45
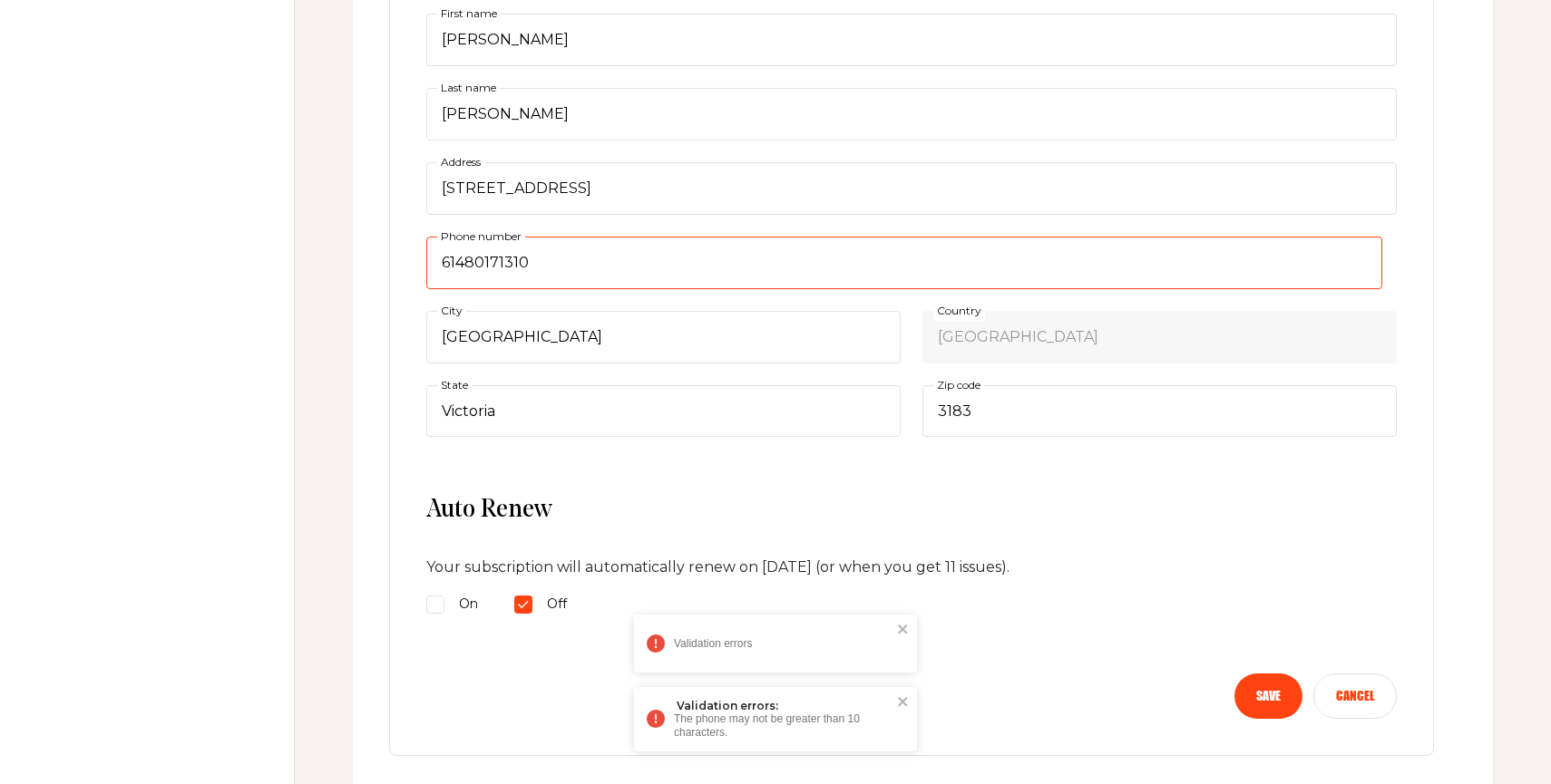
drag, startPoint x: 455, startPoint y: 260, endPoint x: 445, endPoint y: 260, distance: 10.0
click at [445, 260] on input "61480171310" at bounding box center [905, 263] width 956 height 52
type input "0480171310"
click at [1279, 699] on button "Save" at bounding box center [1268, 696] width 68 height 45
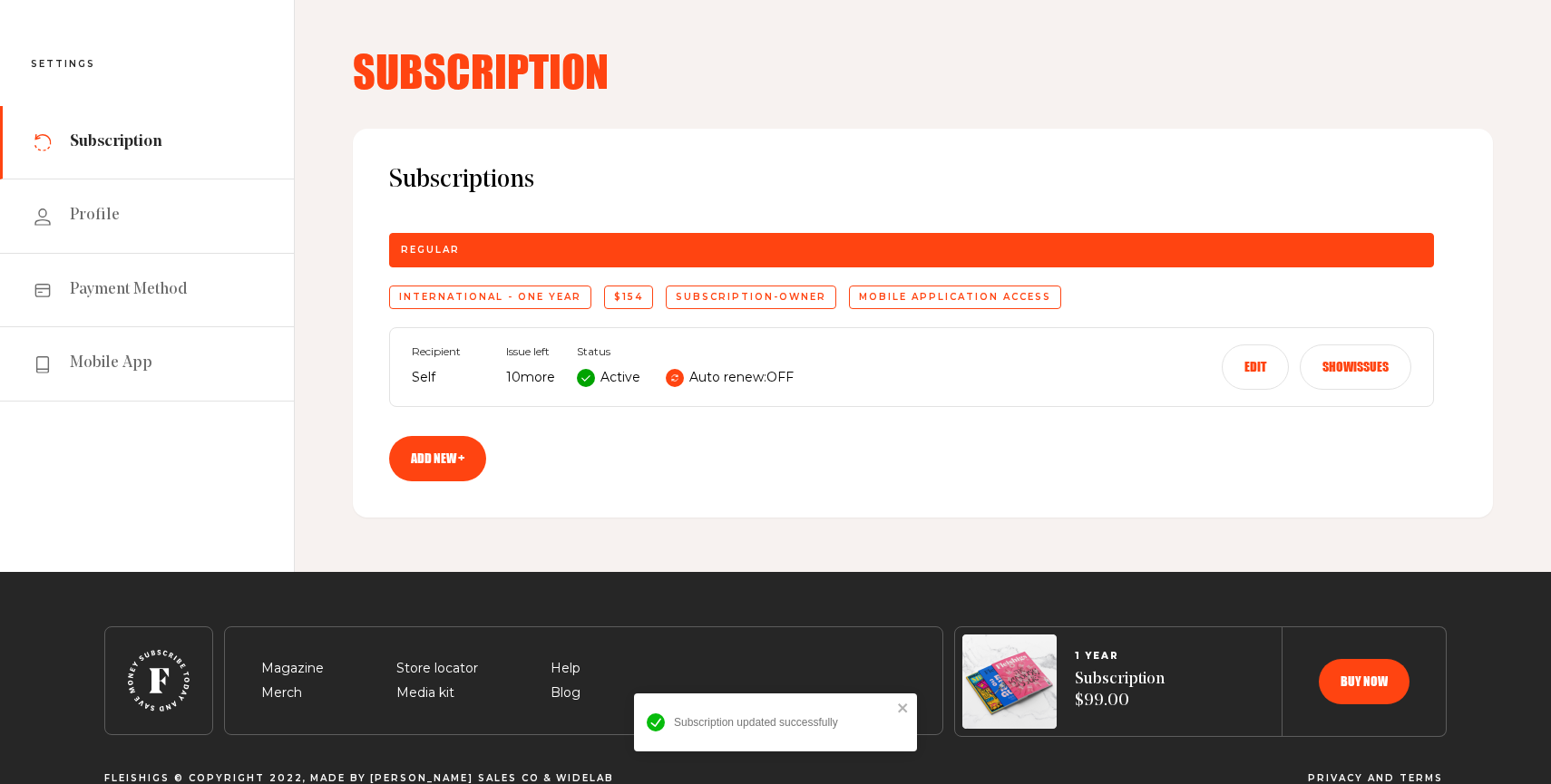
scroll to position [0, 0]
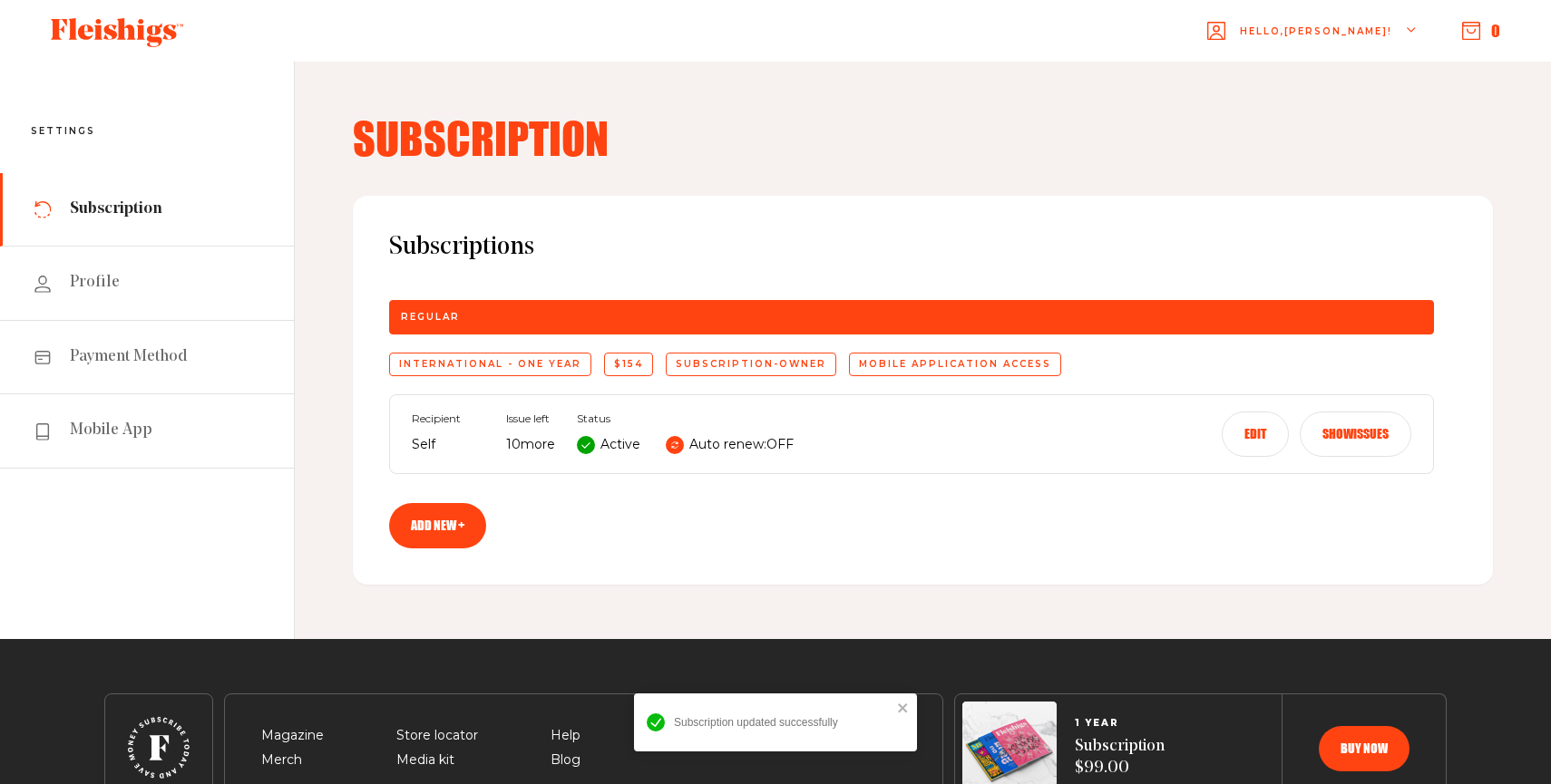
click at [1354, 425] on button "Show issues" at bounding box center [1355, 434] width 112 height 45
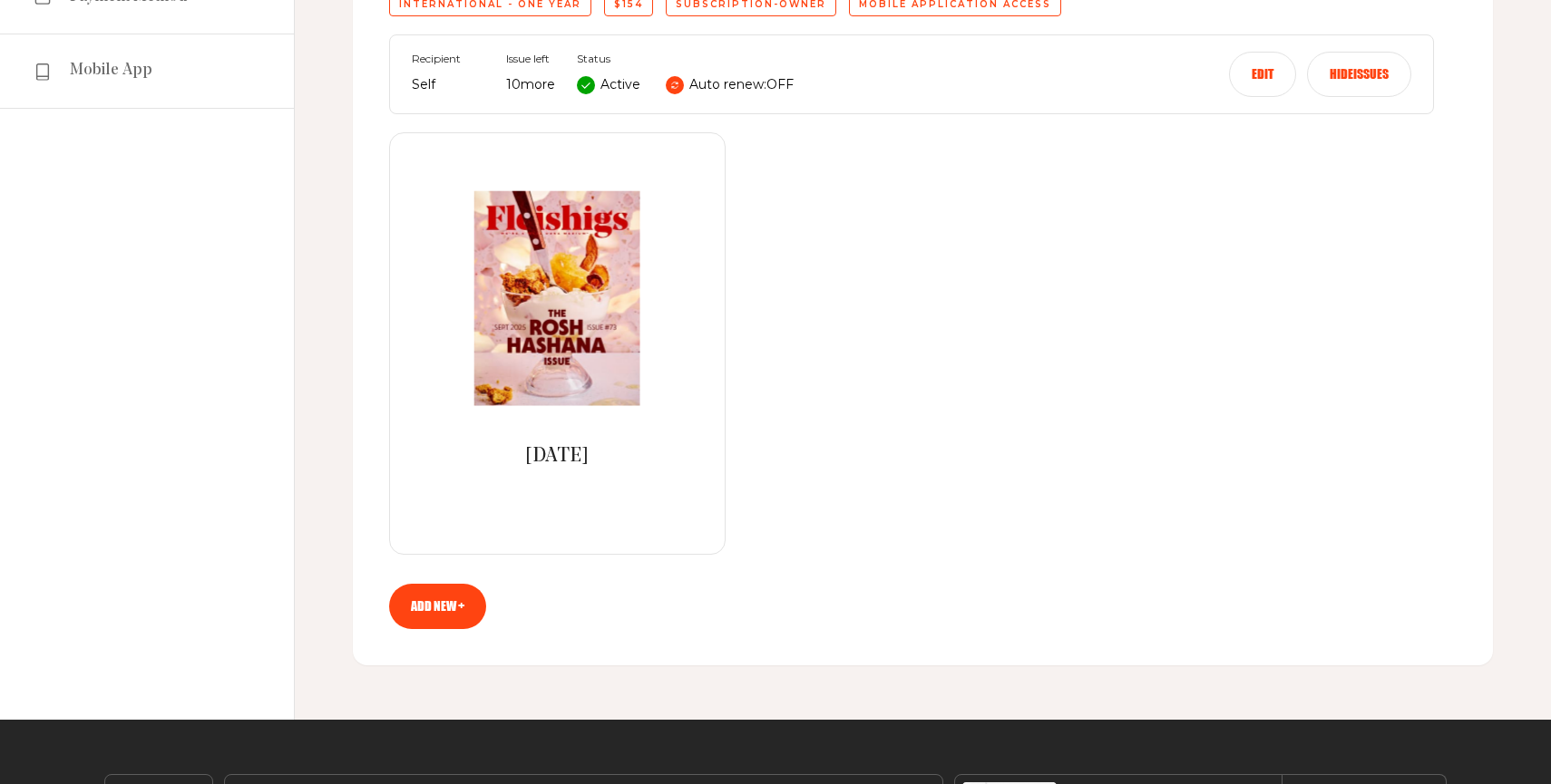
scroll to position [362, 0]
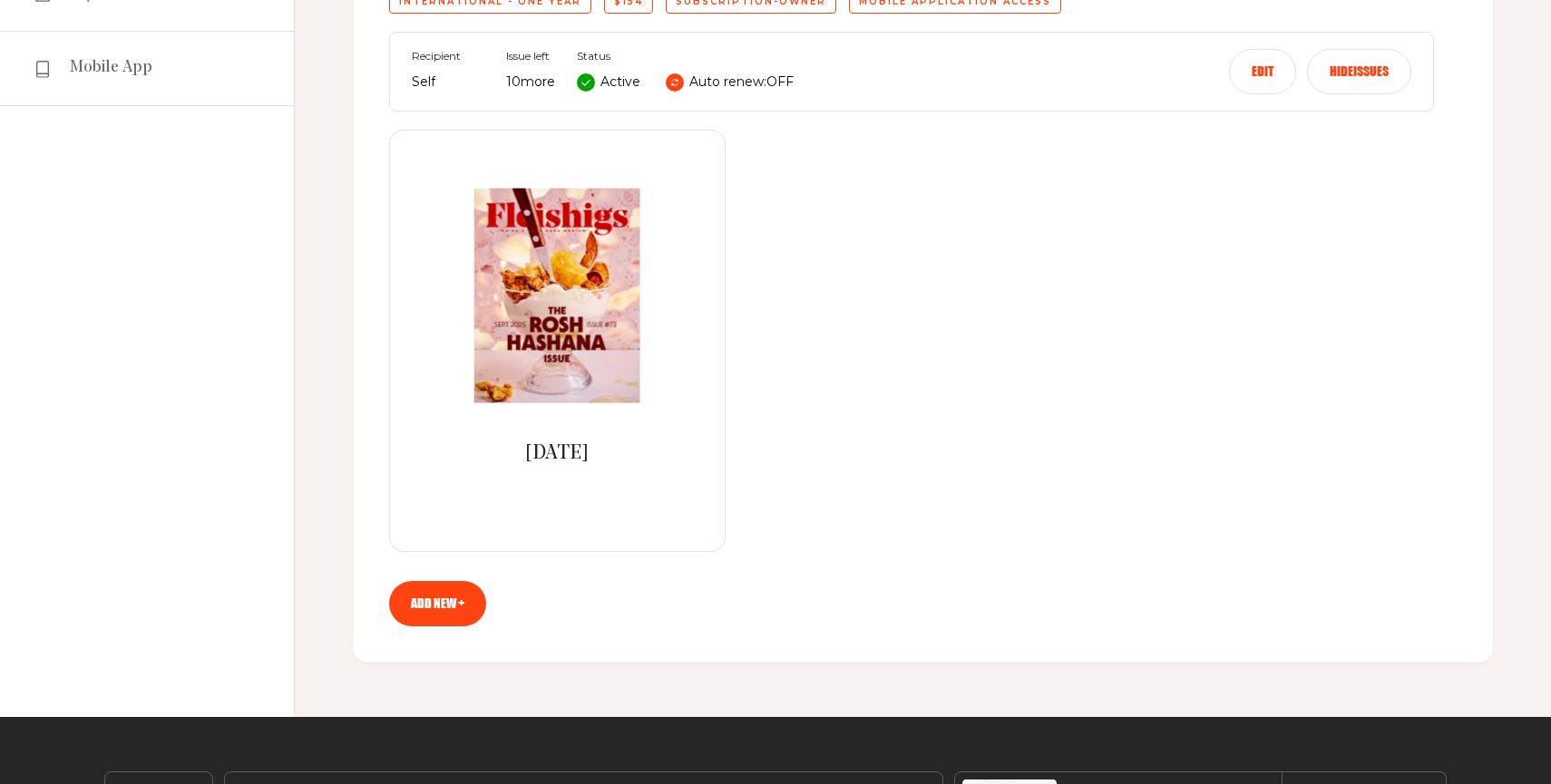
click at [437, 608] on link "Add new +" at bounding box center [438, 604] width 97 height 45
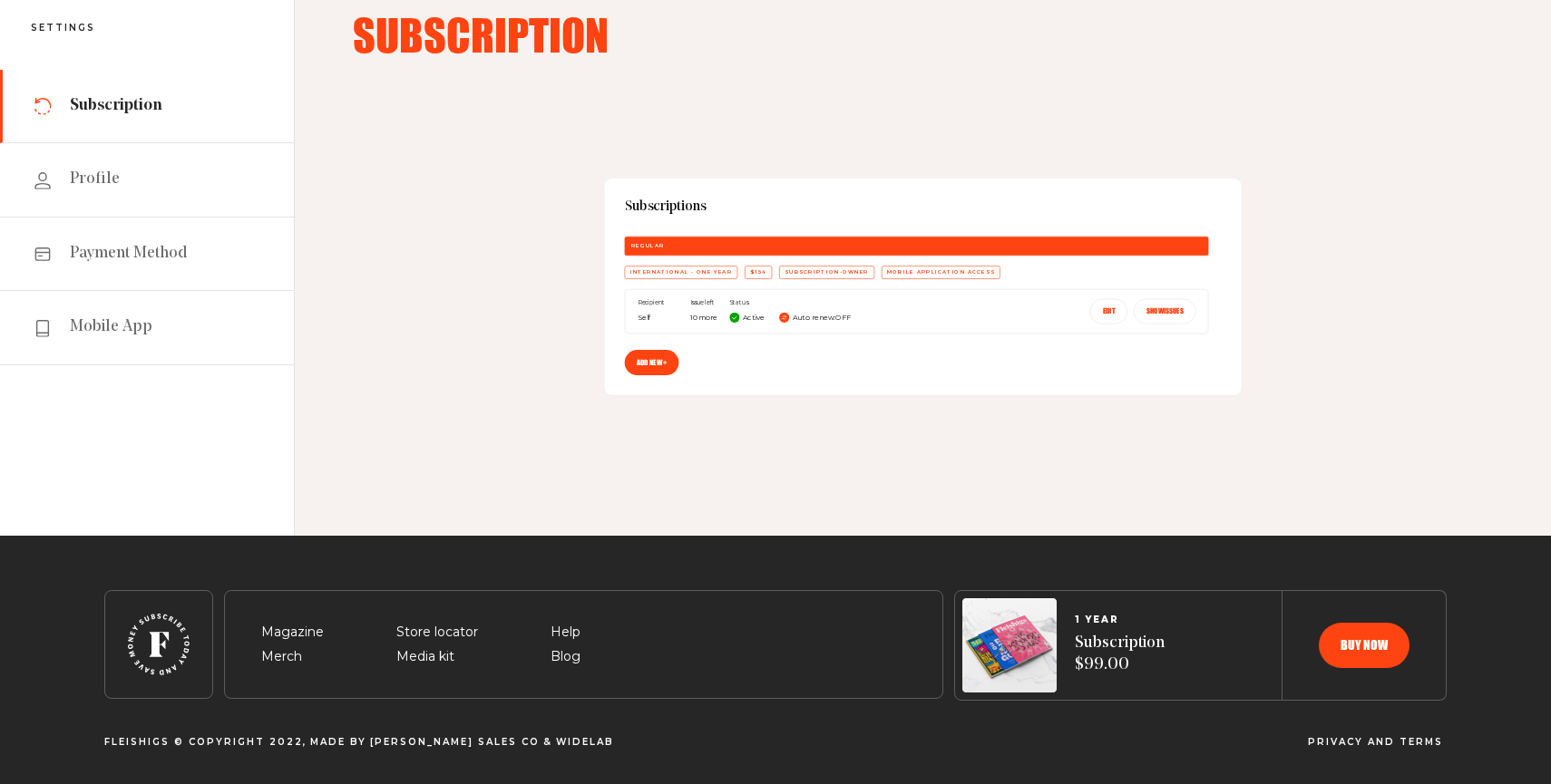
scroll to position [104, 0]
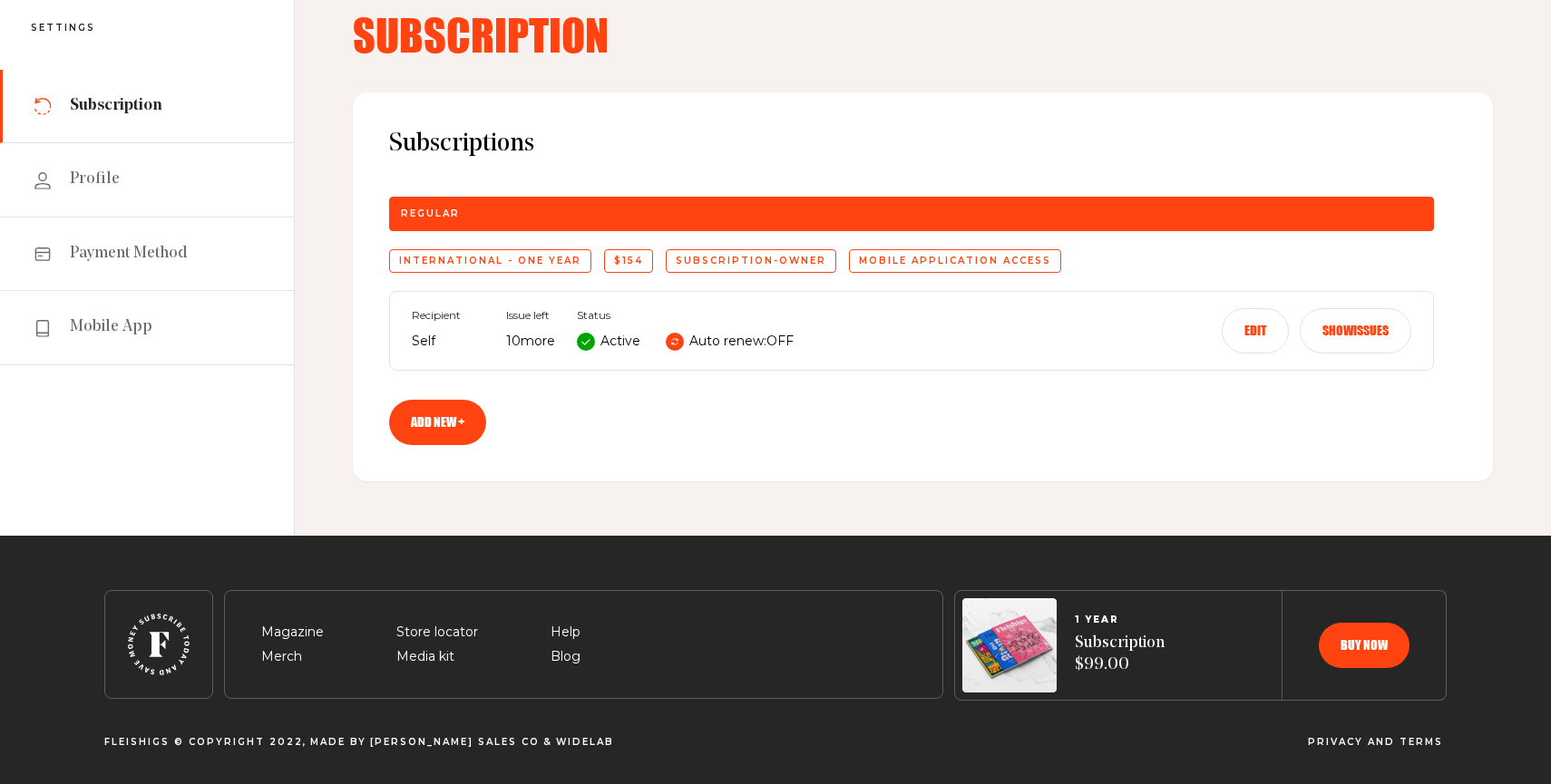
drag, startPoint x: 494, startPoint y: 341, endPoint x: 509, endPoint y: 347, distance: 16.2
click at [509, 347] on div "Recipient Self Issue left 10 more Status Active Auto renew: OFF" at bounding box center [603, 331] width 382 height 43
drag, startPoint x: 624, startPoint y: 260, endPoint x: 703, endPoint y: 250, distance: 79.6
click at [703, 250] on div "International - One Year $154 subscription-owner Mobile application access" at bounding box center [912, 262] width 1045 height 24
click at [722, 263] on div "subscription-owner" at bounding box center [751, 262] width 171 height 24
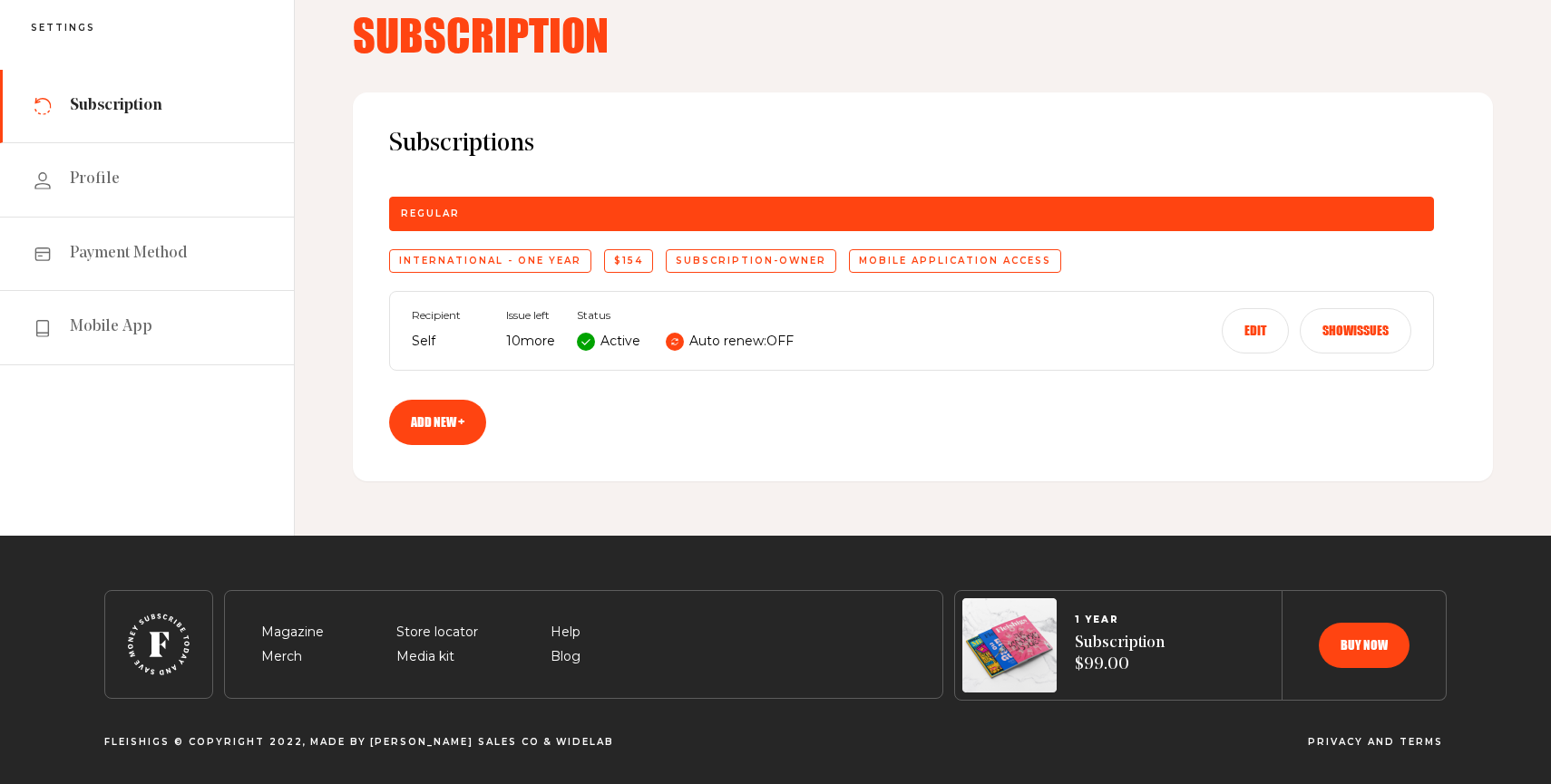
click at [901, 255] on div "Mobile application access" at bounding box center [954, 262] width 212 height 24
click at [115, 294] on link "Mobile App" at bounding box center [147, 328] width 294 height 73
click at [106, 312] on link "Mobile App" at bounding box center [147, 328] width 294 height 73
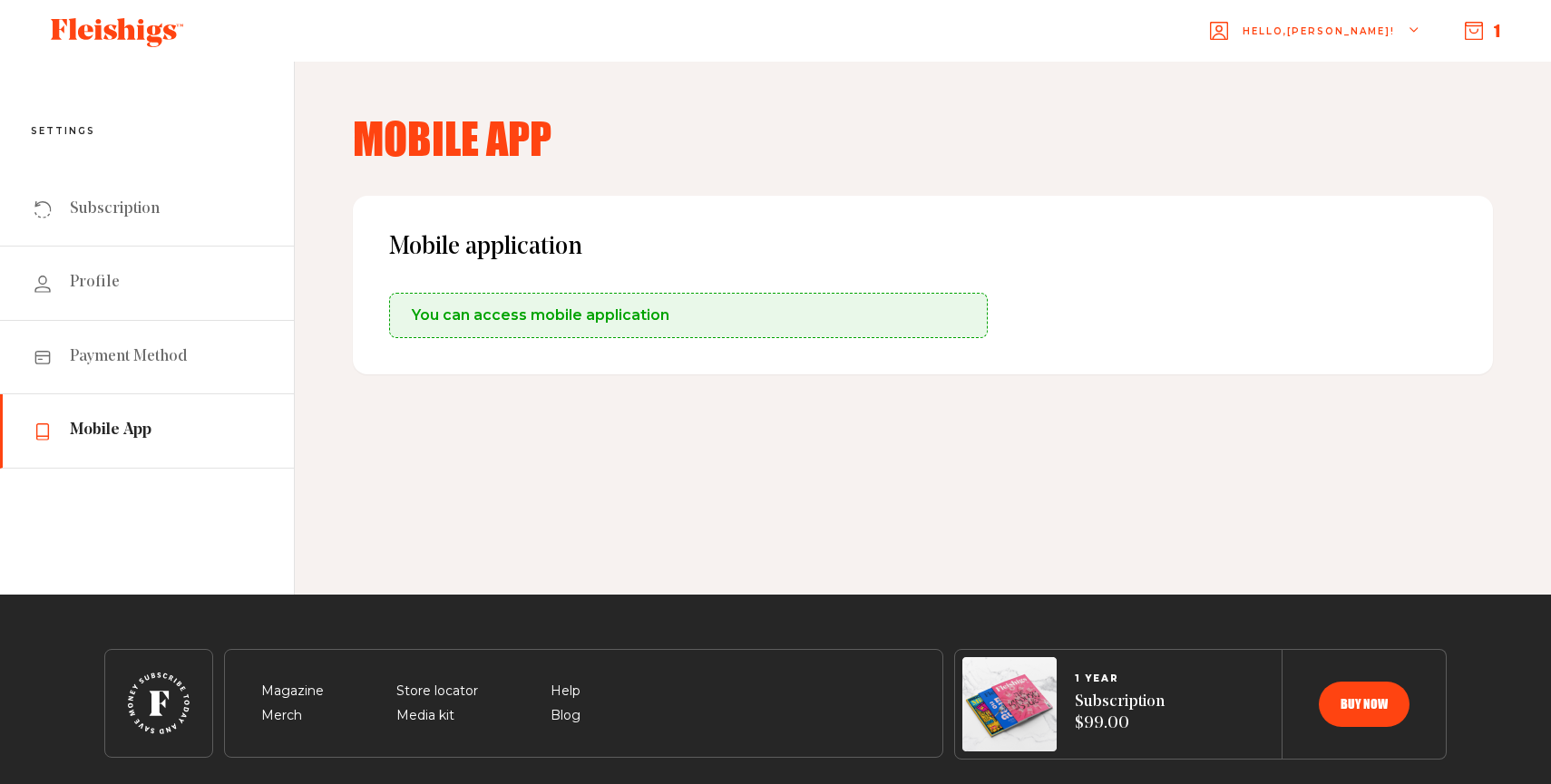
click at [560, 310] on span "You can access mobile application" at bounding box center [540, 316] width 258 height 22
click at [83, 286] on span "Profile" at bounding box center [95, 282] width 50 height 22
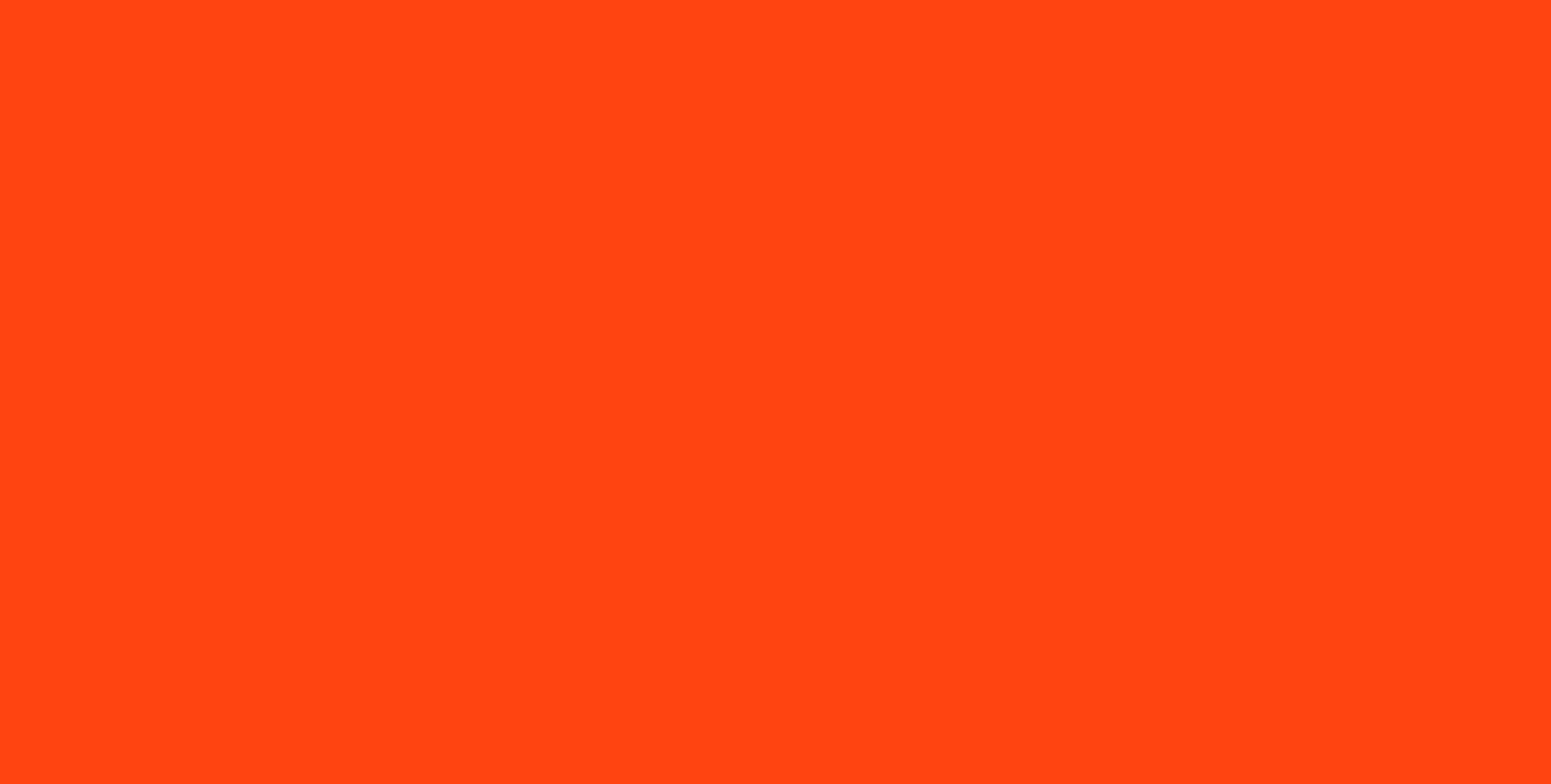
type input "[EMAIL_ADDRESS][DOMAIN_NAME]"
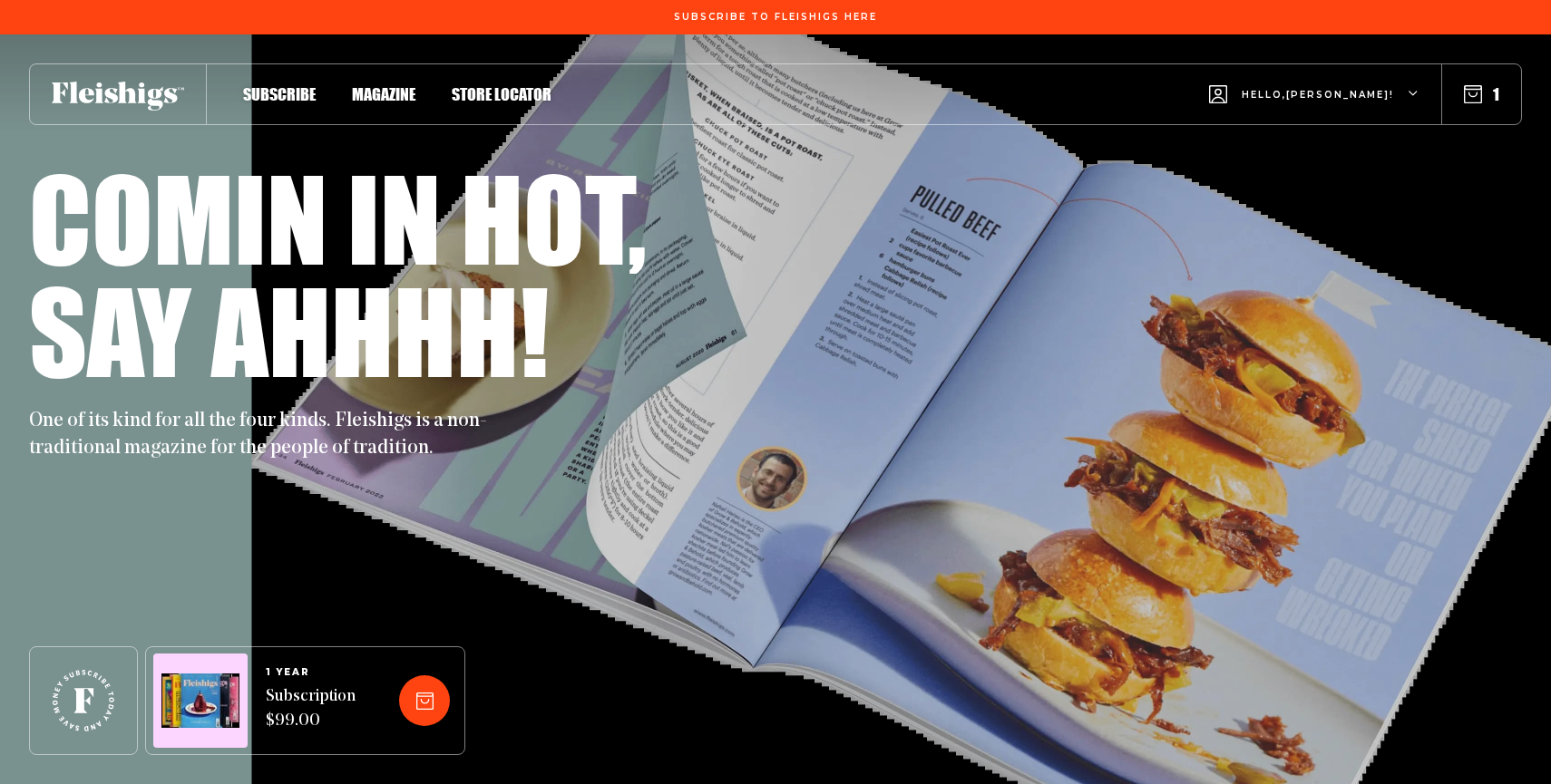
scroll to position [9939, 0]
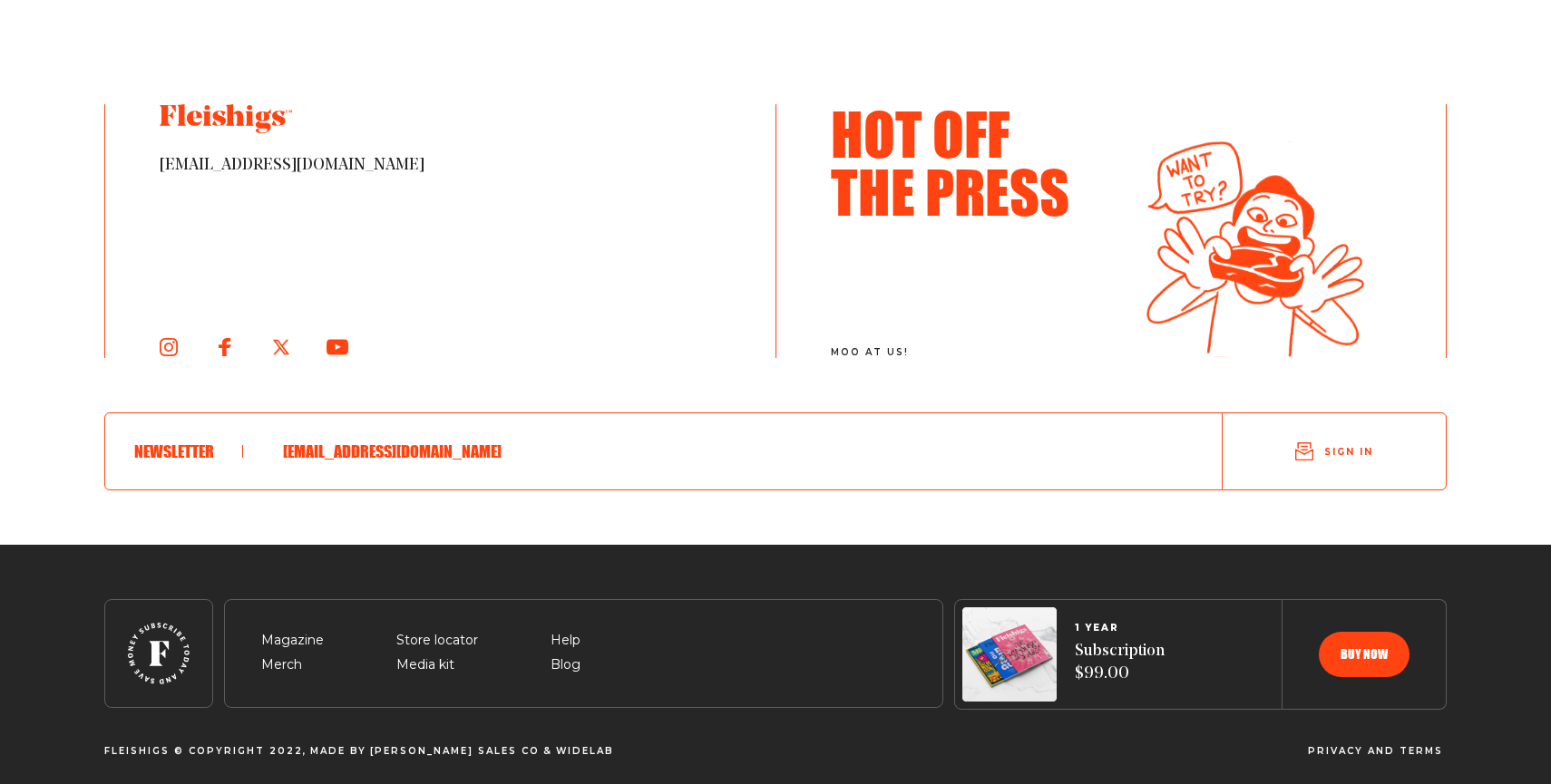
click at [1354, 445] on span "Sign in" at bounding box center [1349, 452] width 49 height 14
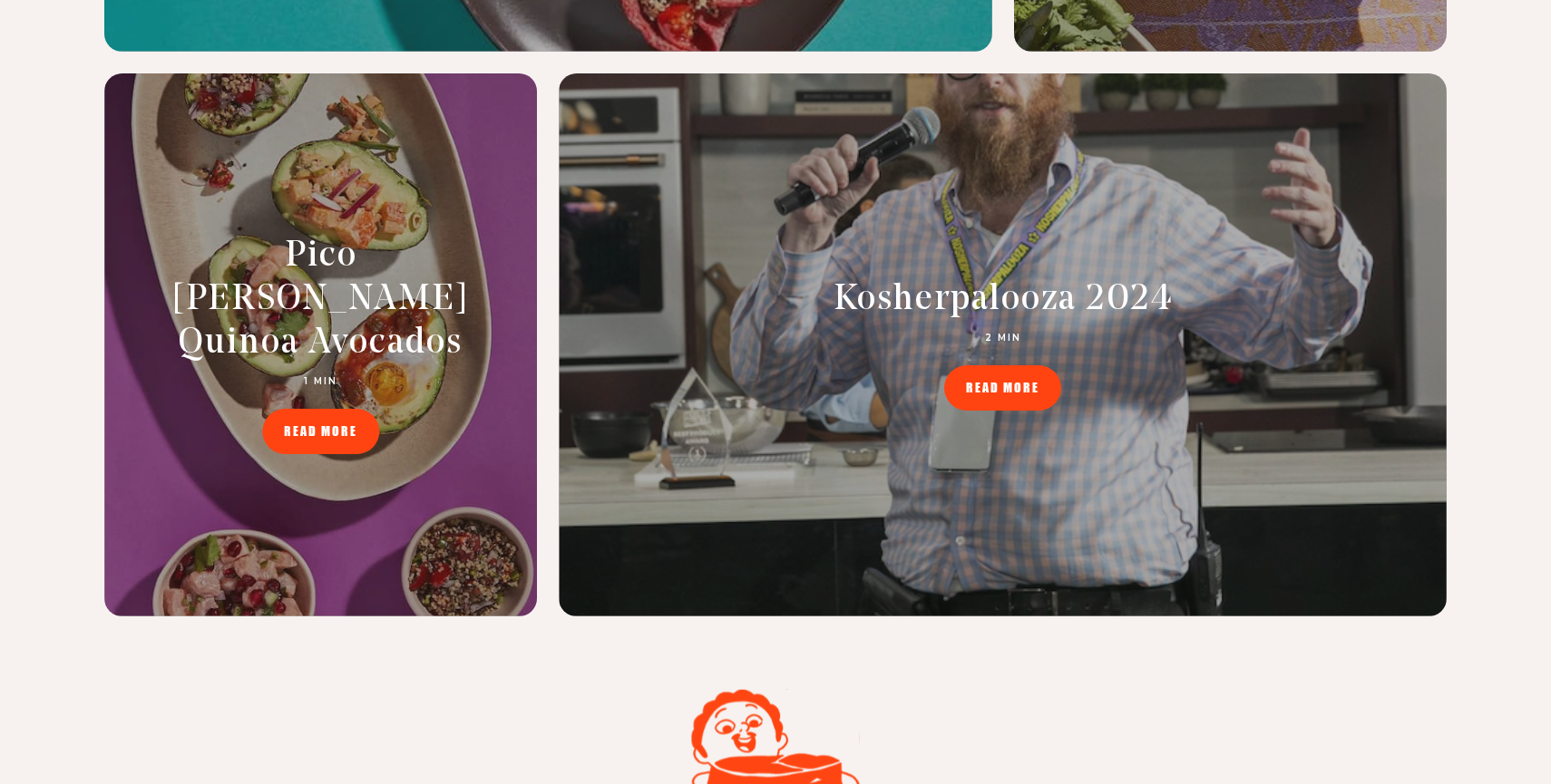
scroll to position [8466, 0]
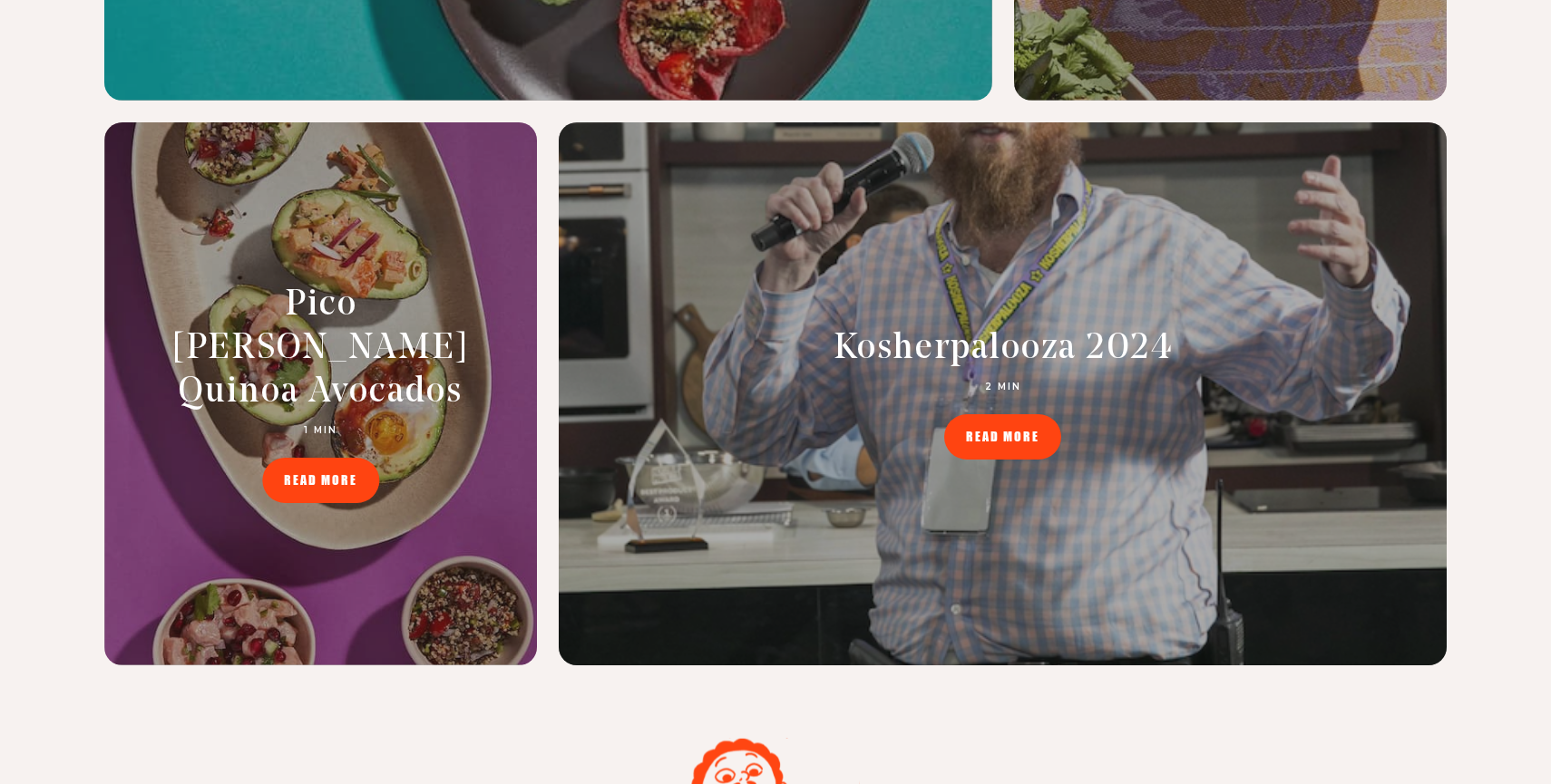
click at [990, 416] on link "READ MORE" at bounding box center [1003, 437] width 117 height 45
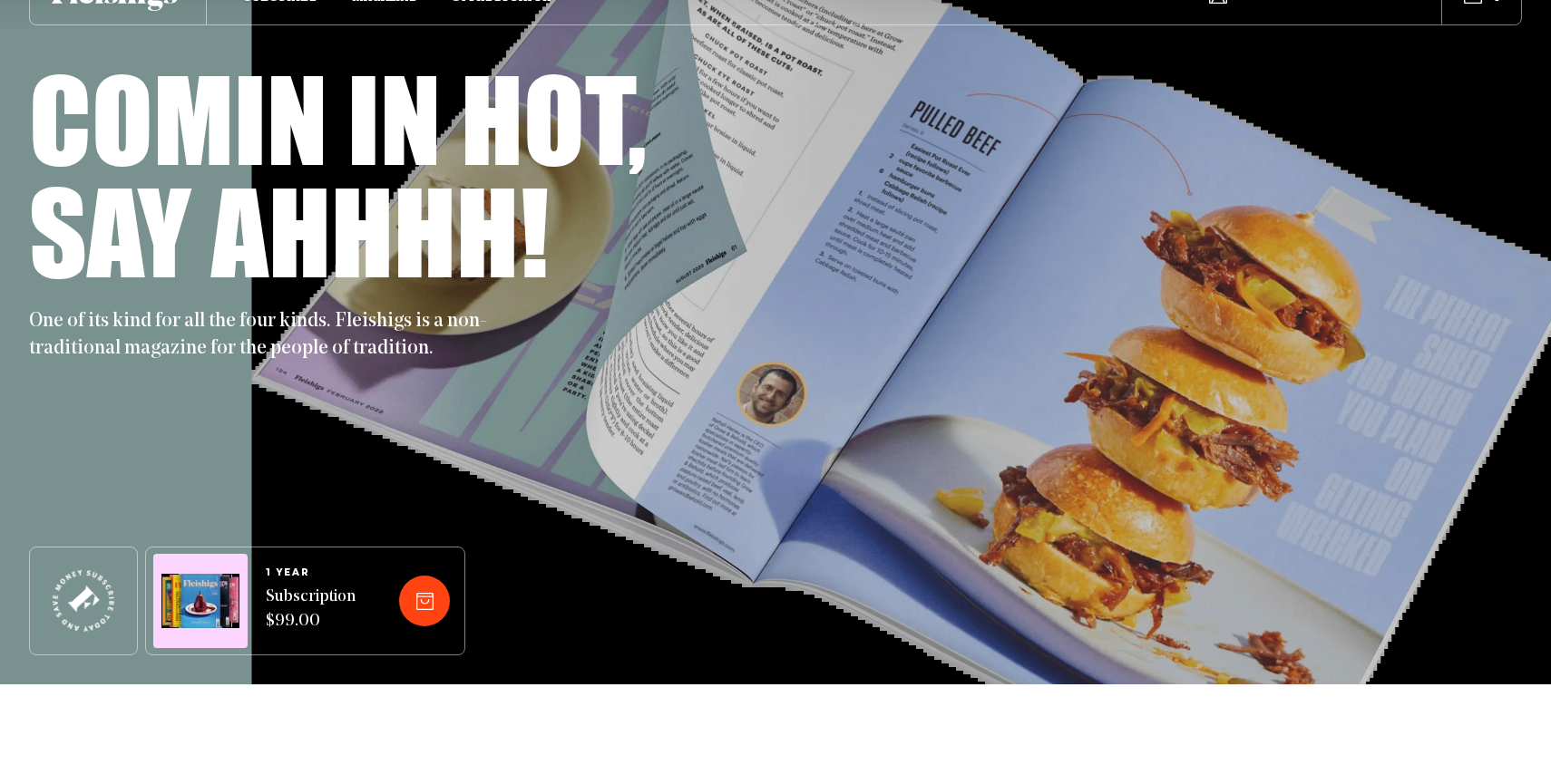
scroll to position [0, 0]
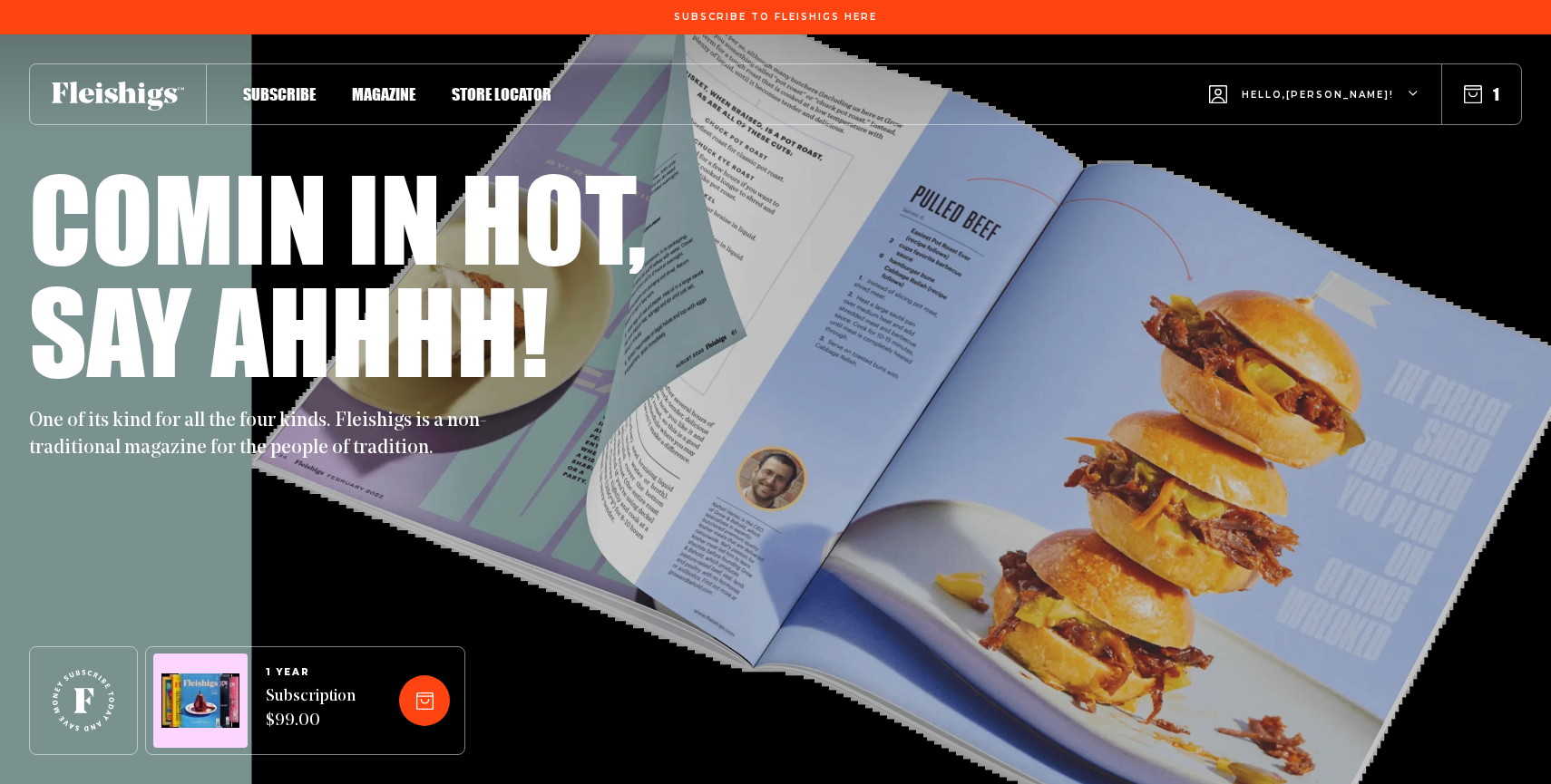
click at [1463, 96] on div "1" at bounding box center [1482, 94] width 79 height 20
click at [1477, 93] on use "button" at bounding box center [1473, 94] width 17 height 17
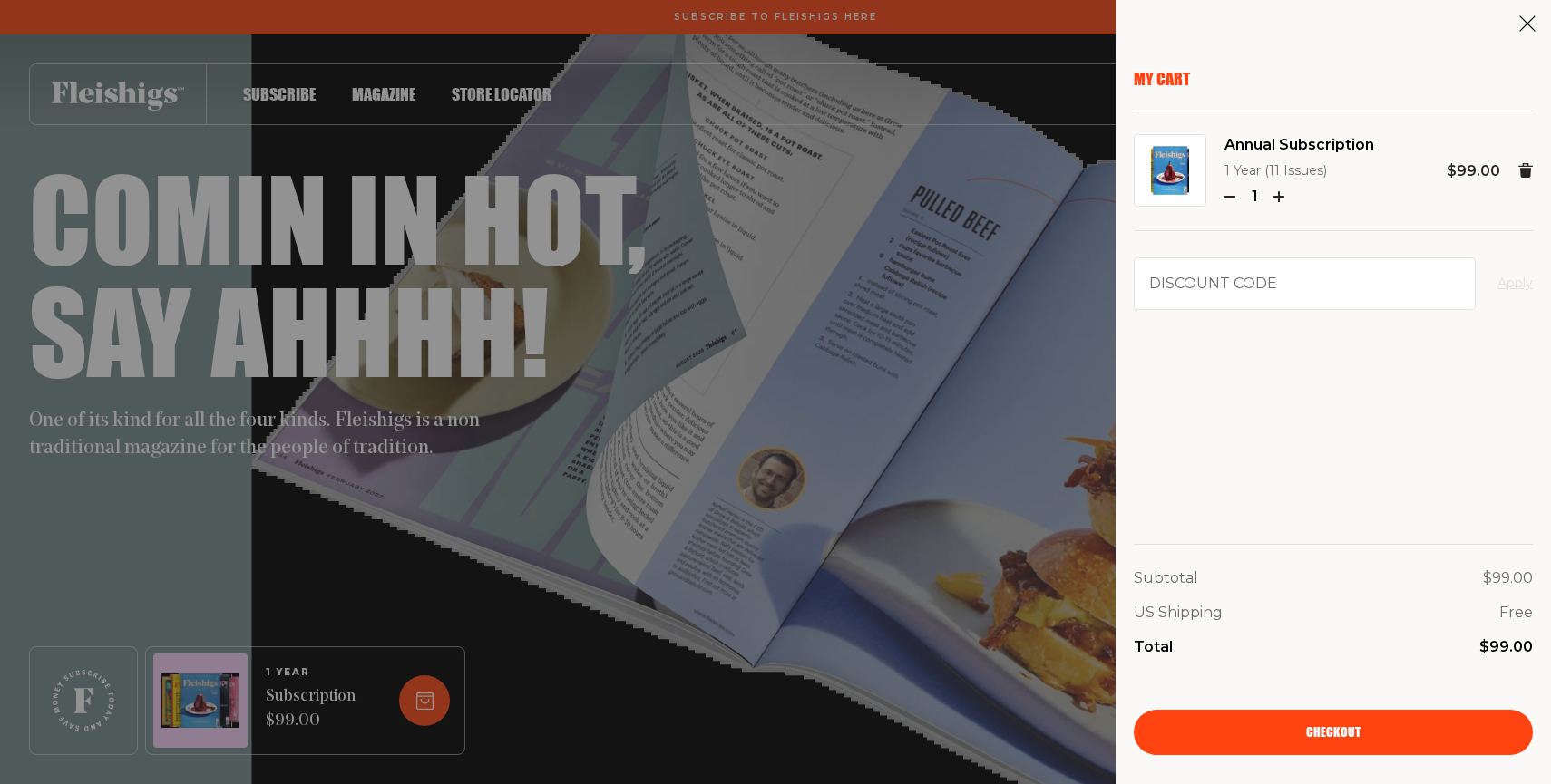
click at [1513, 163] on div "Annual Subscription 1 Year (11 Issues) 1 $99.00" at bounding box center [1334, 171] width 399 height 76
click at [1519, 170] on icon at bounding box center [1525, 170] width 15 height 15
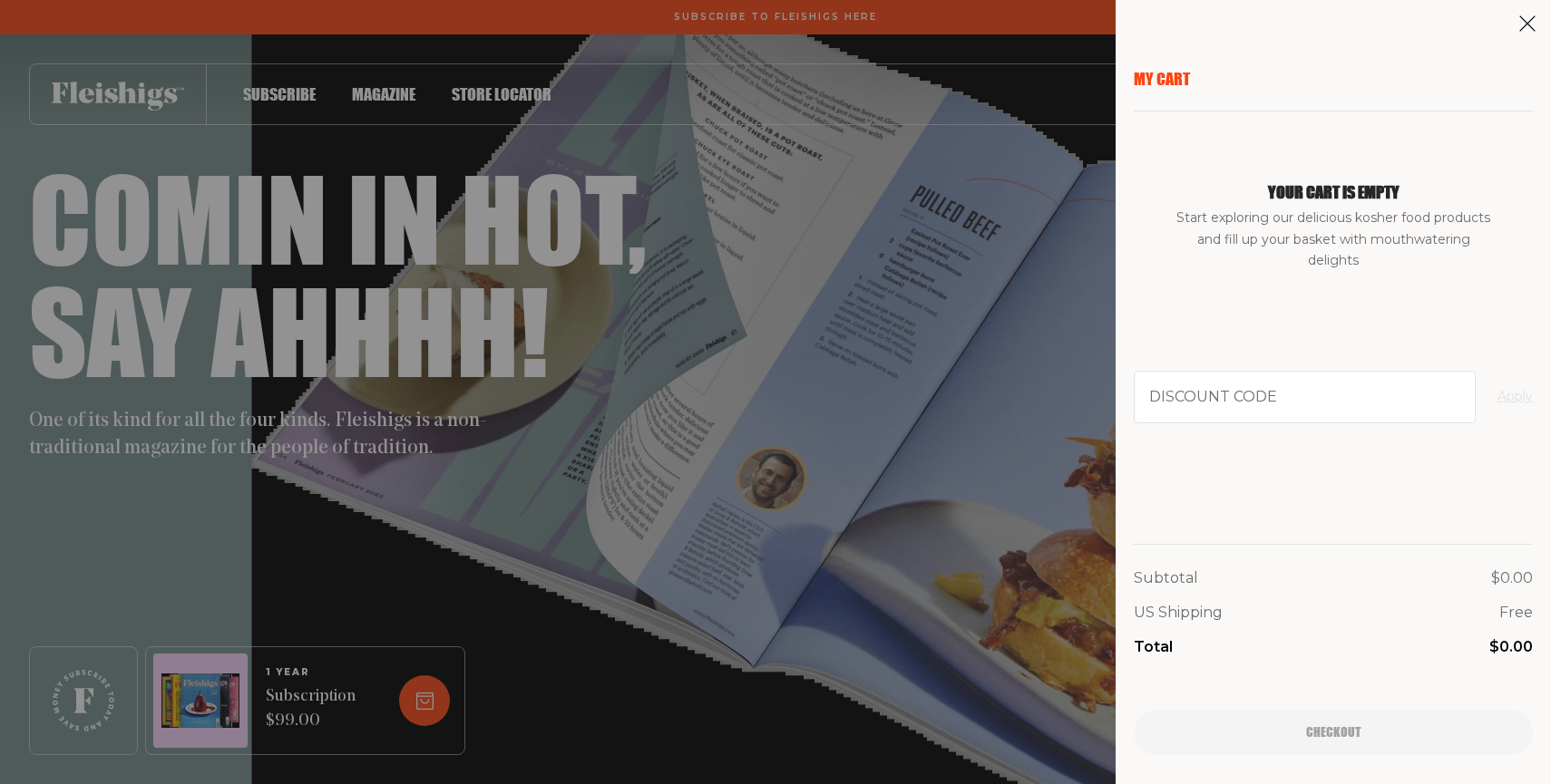
click at [984, 24] on div "My Cart Your cart is empty Start exploring our delicious kosher food products a…" at bounding box center [776, 392] width 1551 height 784
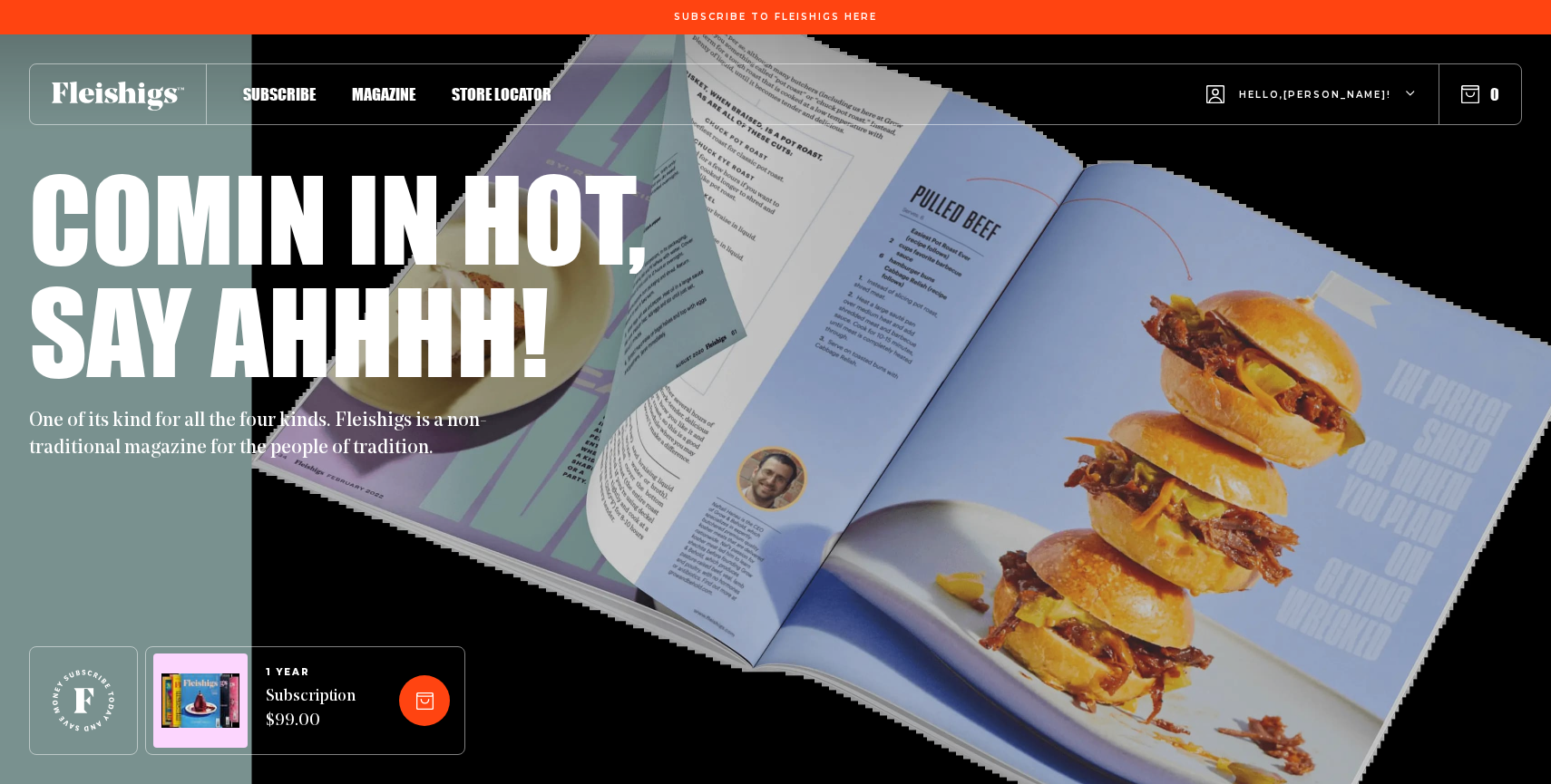
click at [1268, 101] on span "Hello, [PERSON_NAME] !" at bounding box center [1315, 109] width 152 height 42
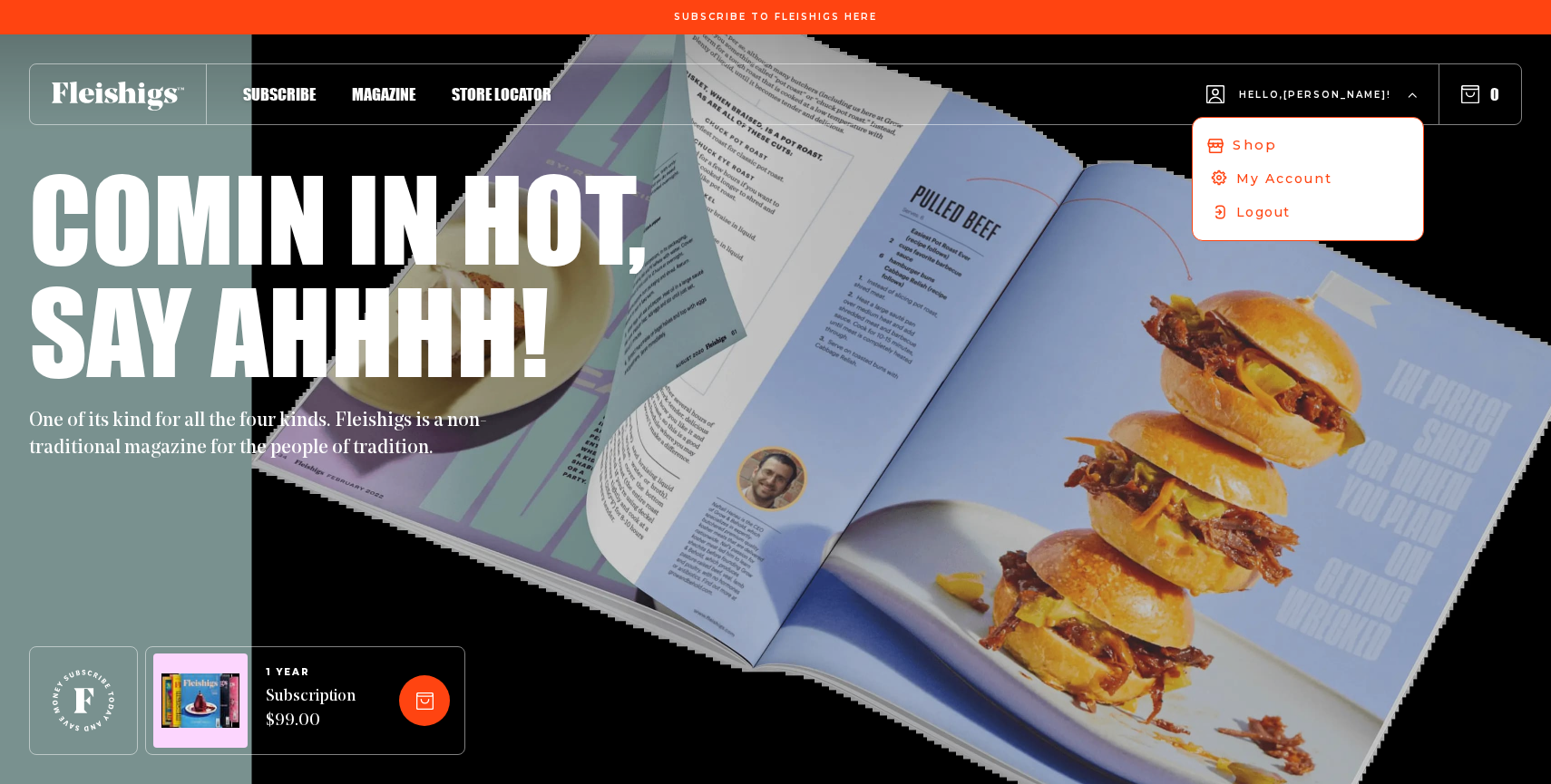
click at [1245, 140] on span "Shop" at bounding box center [1255, 145] width 43 height 20
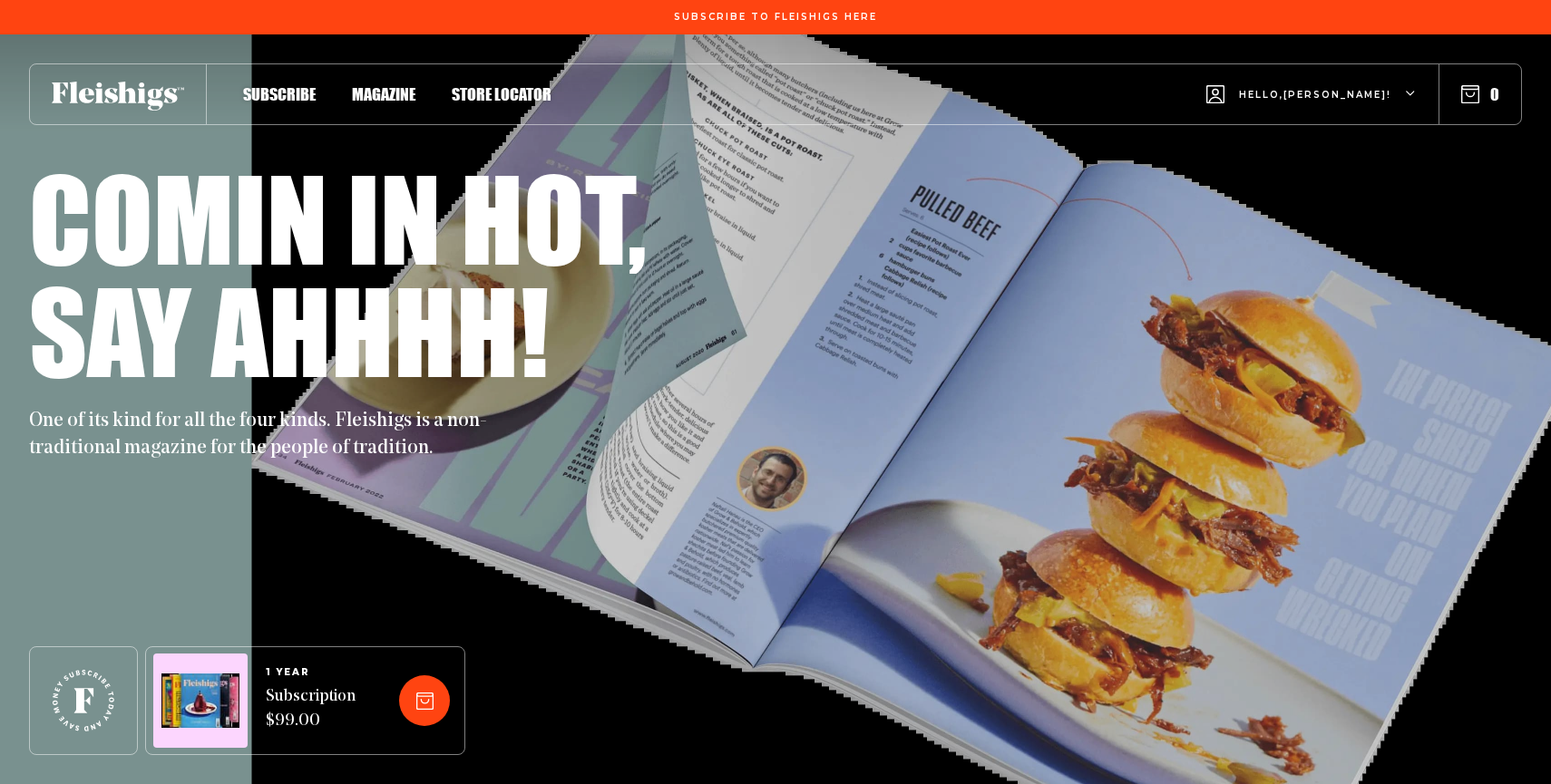
click at [1262, 90] on span "Hello, [PERSON_NAME] !" at bounding box center [1315, 109] width 152 height 42
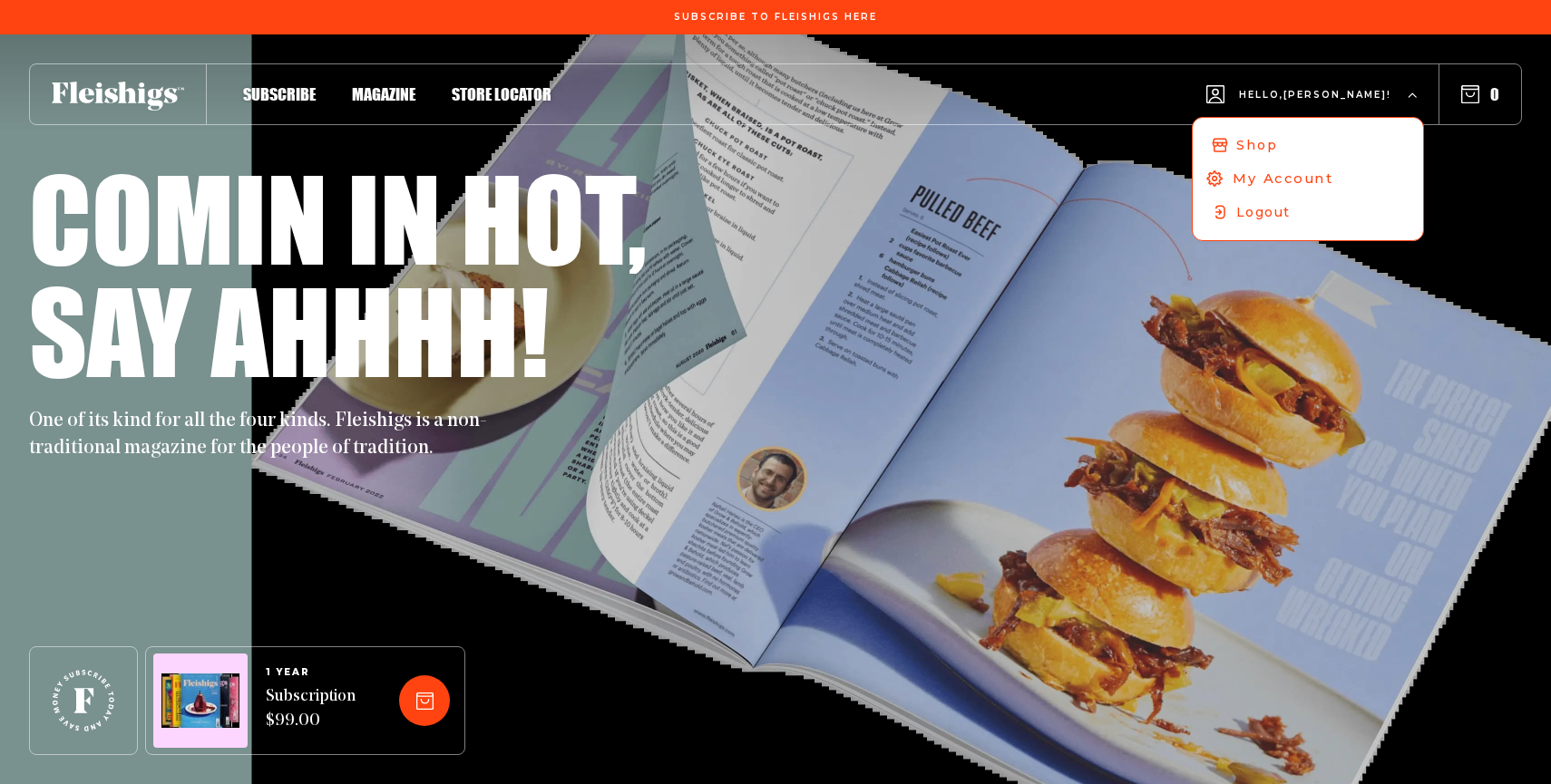
click at [1244, 168] on link "My Account" at bounding box center [1308, 179] width 242 height 36
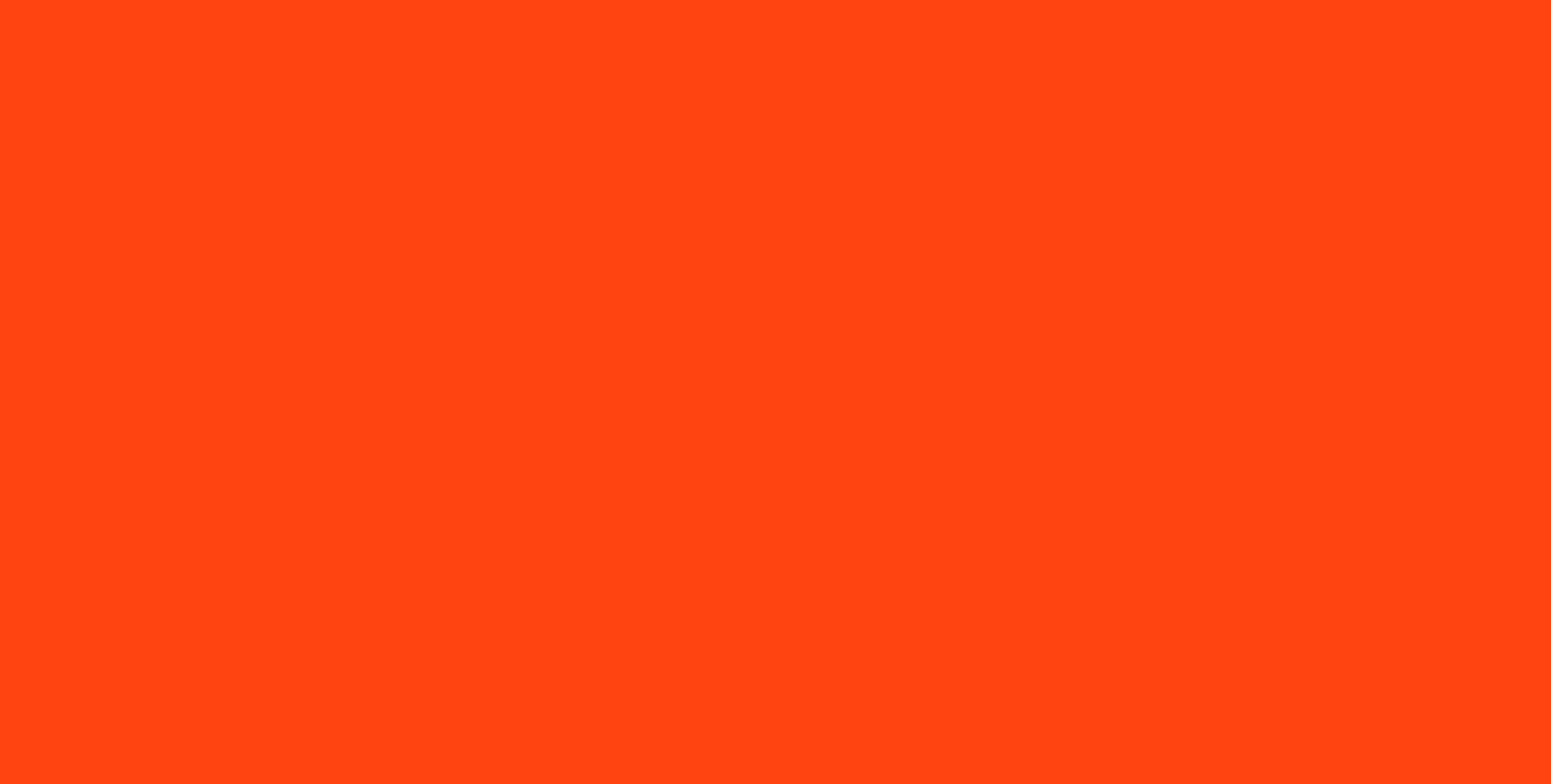
type input "[EMAIL_ADDRESS][DOMAIN_NAME]"
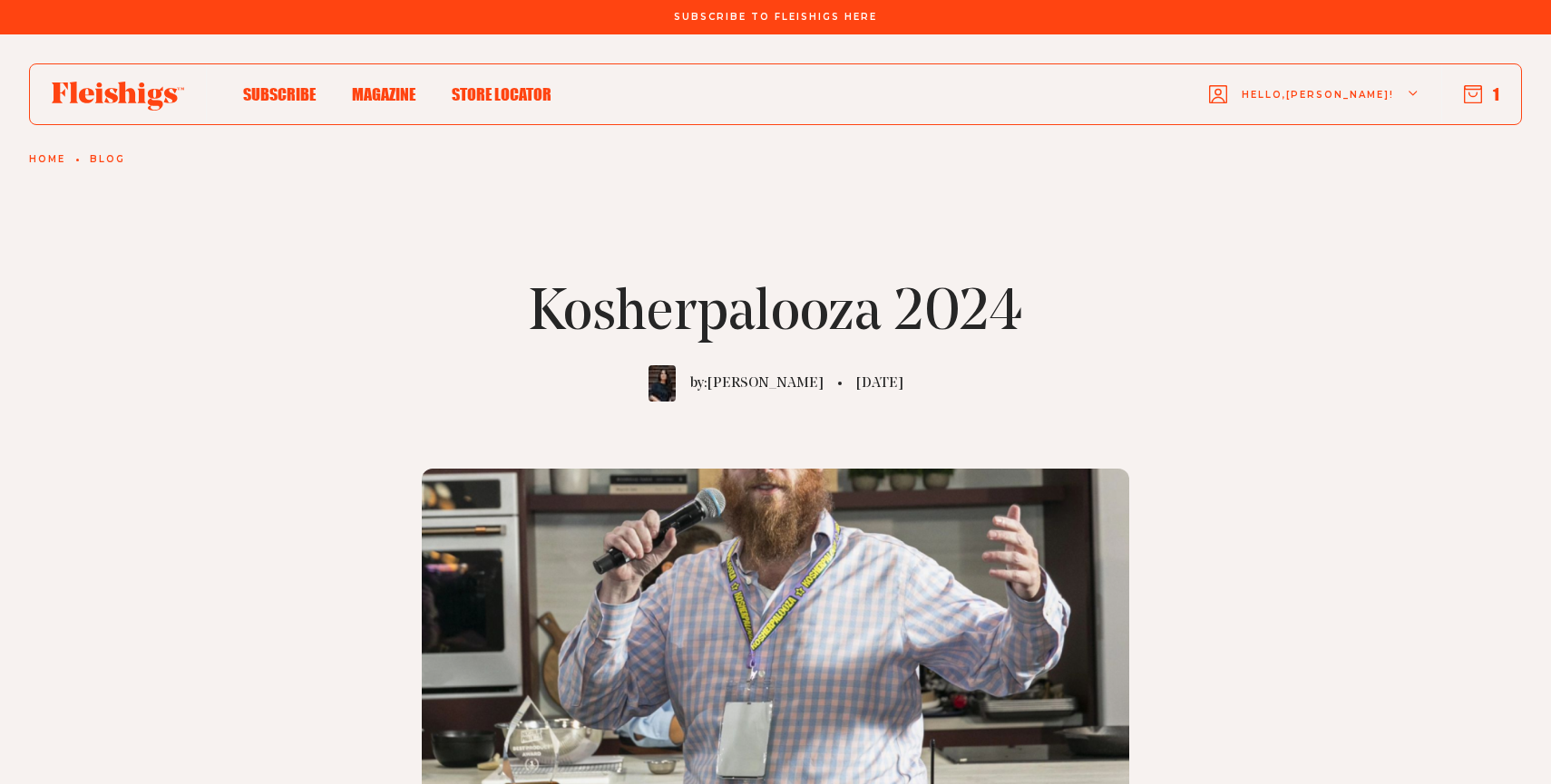
click at [1248, 419] on div "Kosherpalooza 2024 by: Yossy Arefi 8 May, 2024" at bounding box center [776, 480] width 1551 height 630
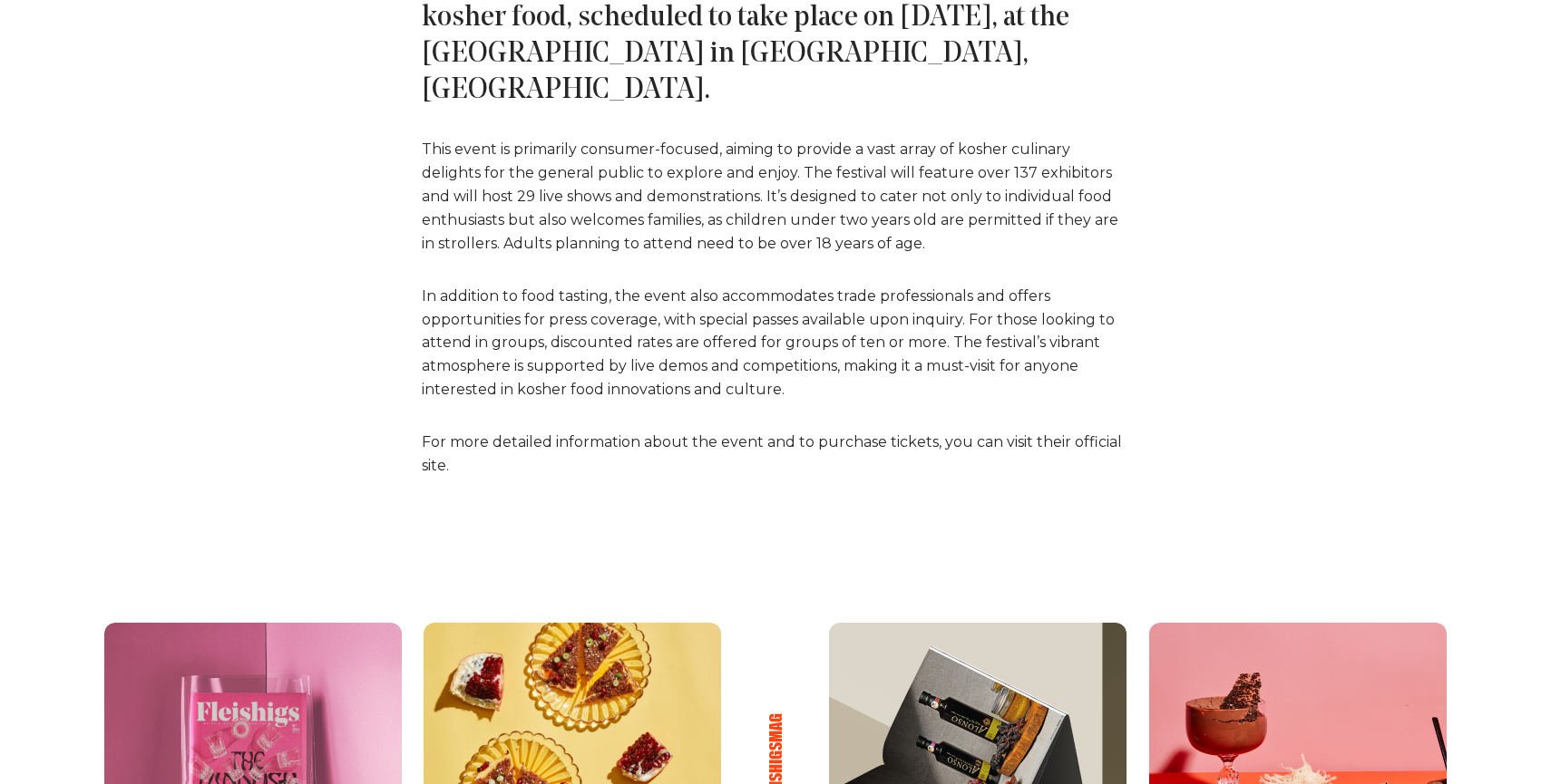
scroll to position [1088, 0]
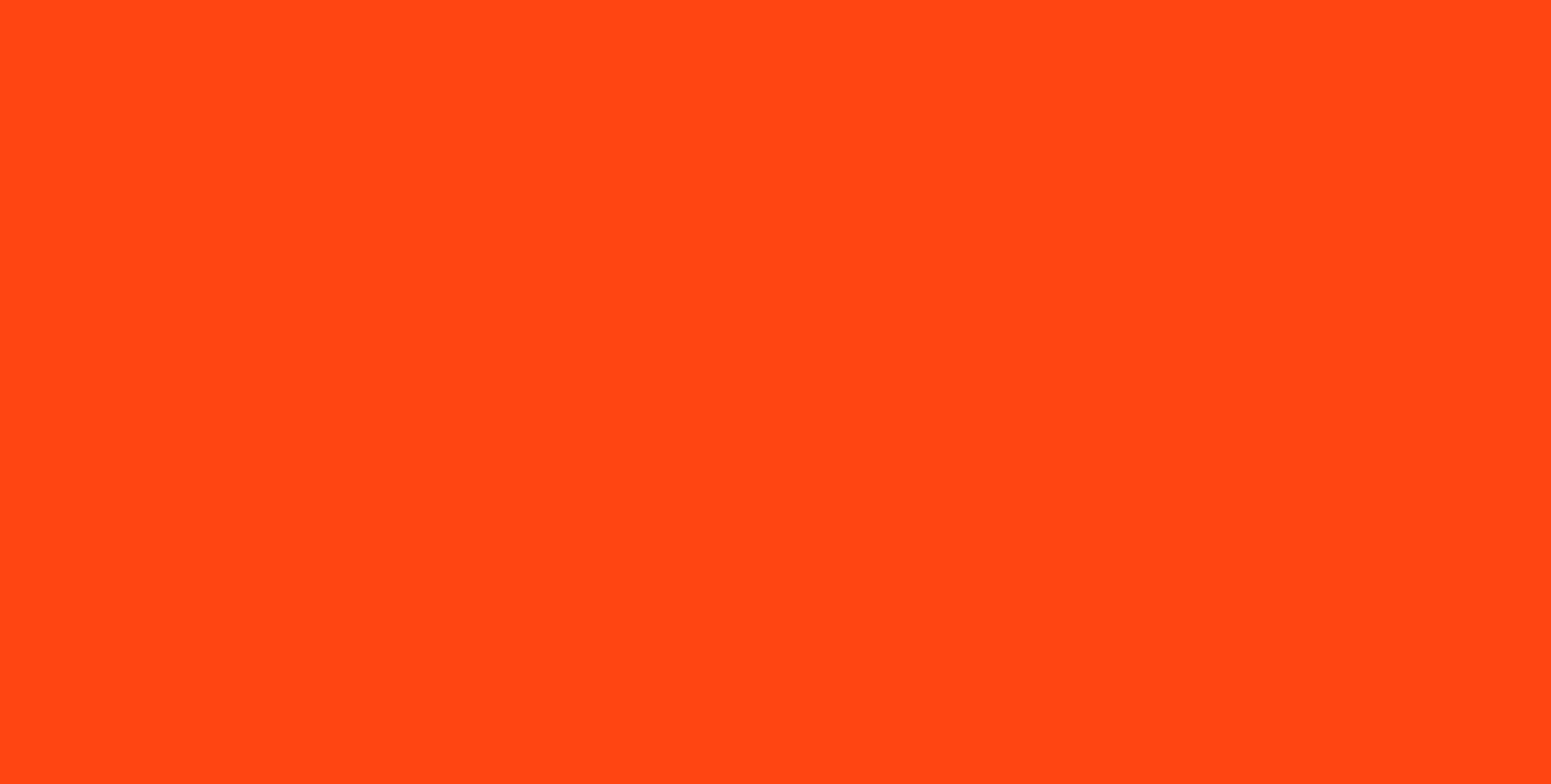
type input "chayamalka613@gmail.com"
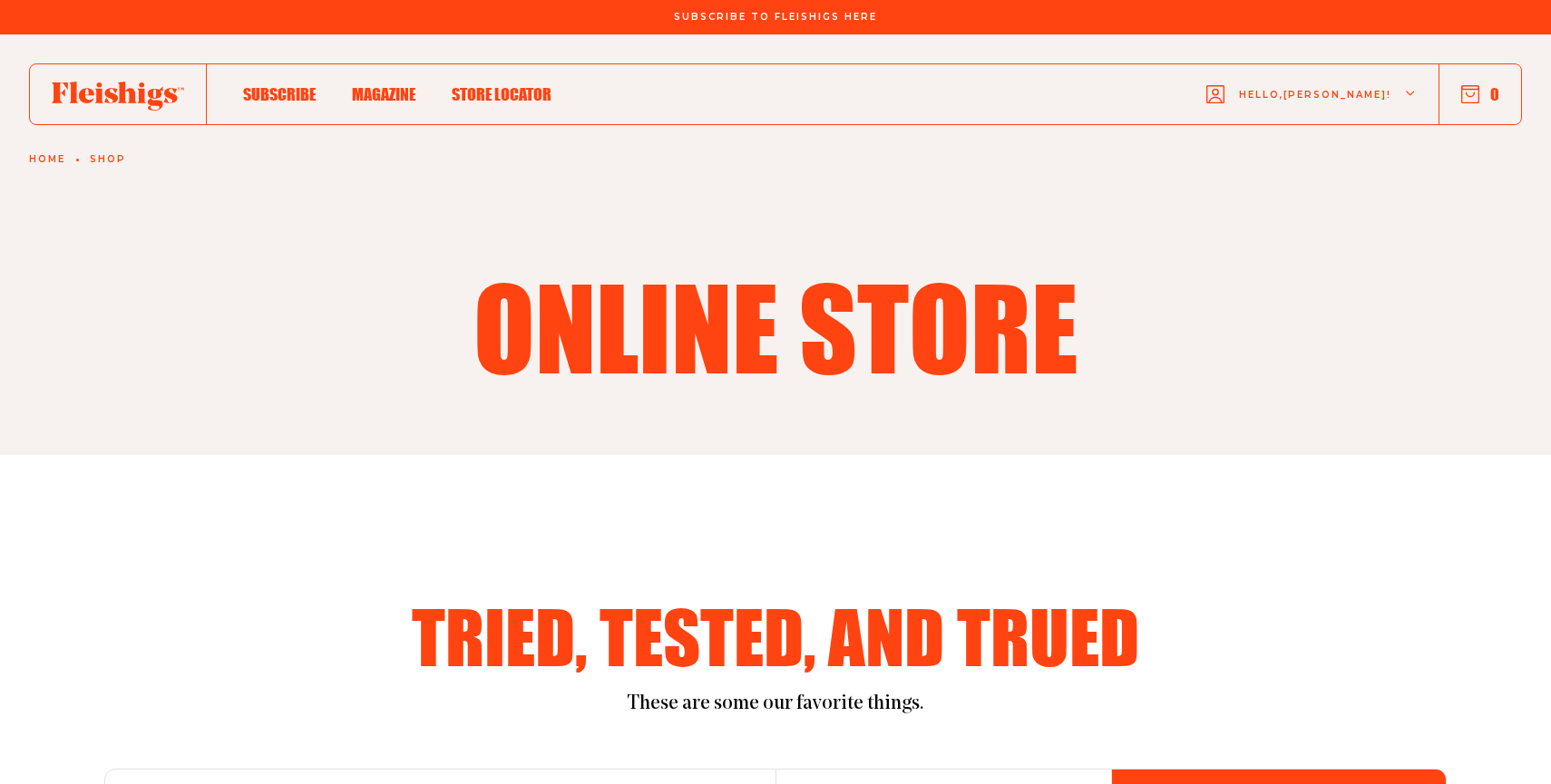
scroll to position [2450, 0]
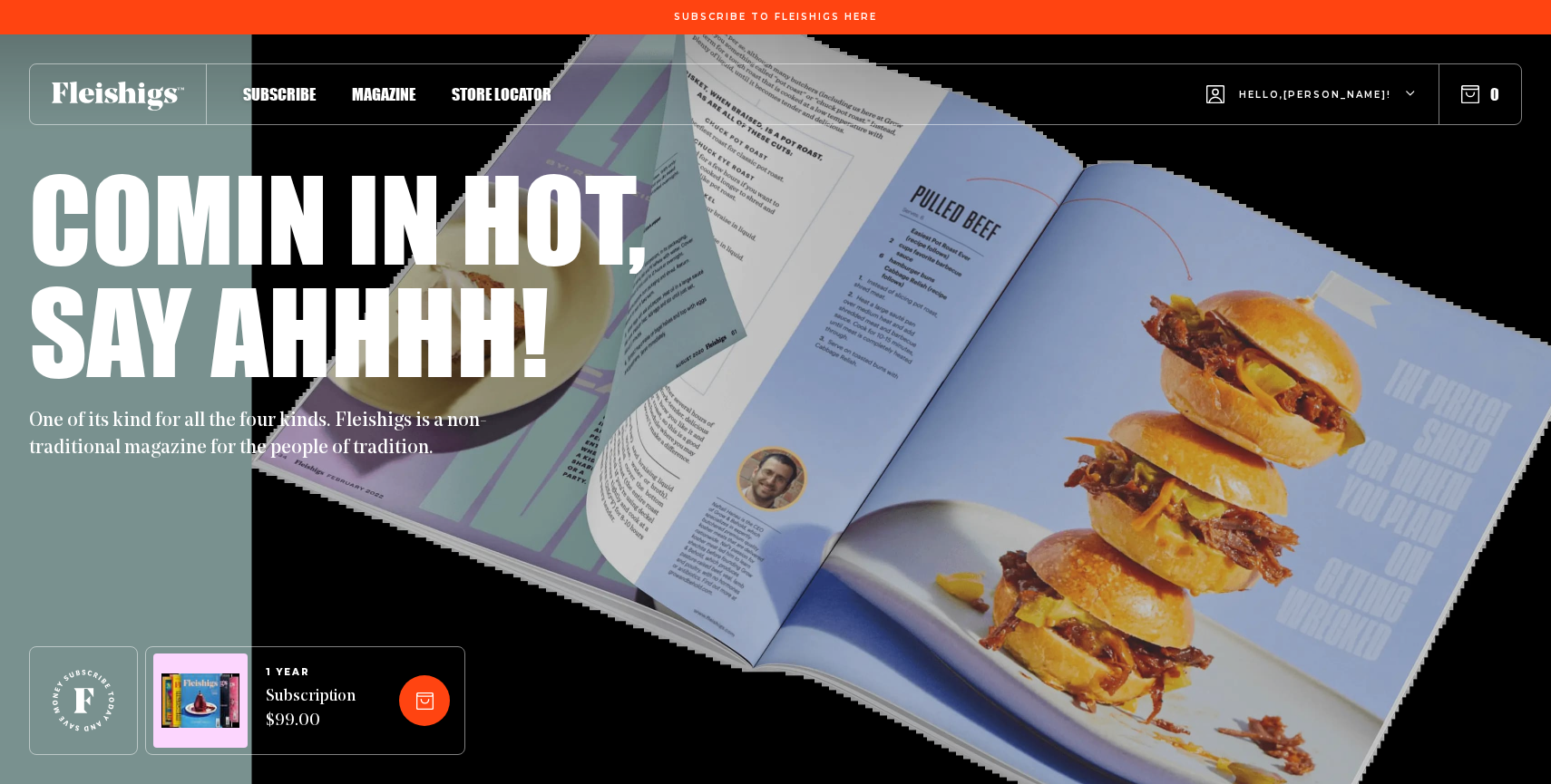
type input "[EMAIL_ADDRESS][DOMAIN_NAME]"
click at [1343, 106] on span "Hello, [PERSON_NAME] !" at bounding box center [1315, 109] width 152 height 42
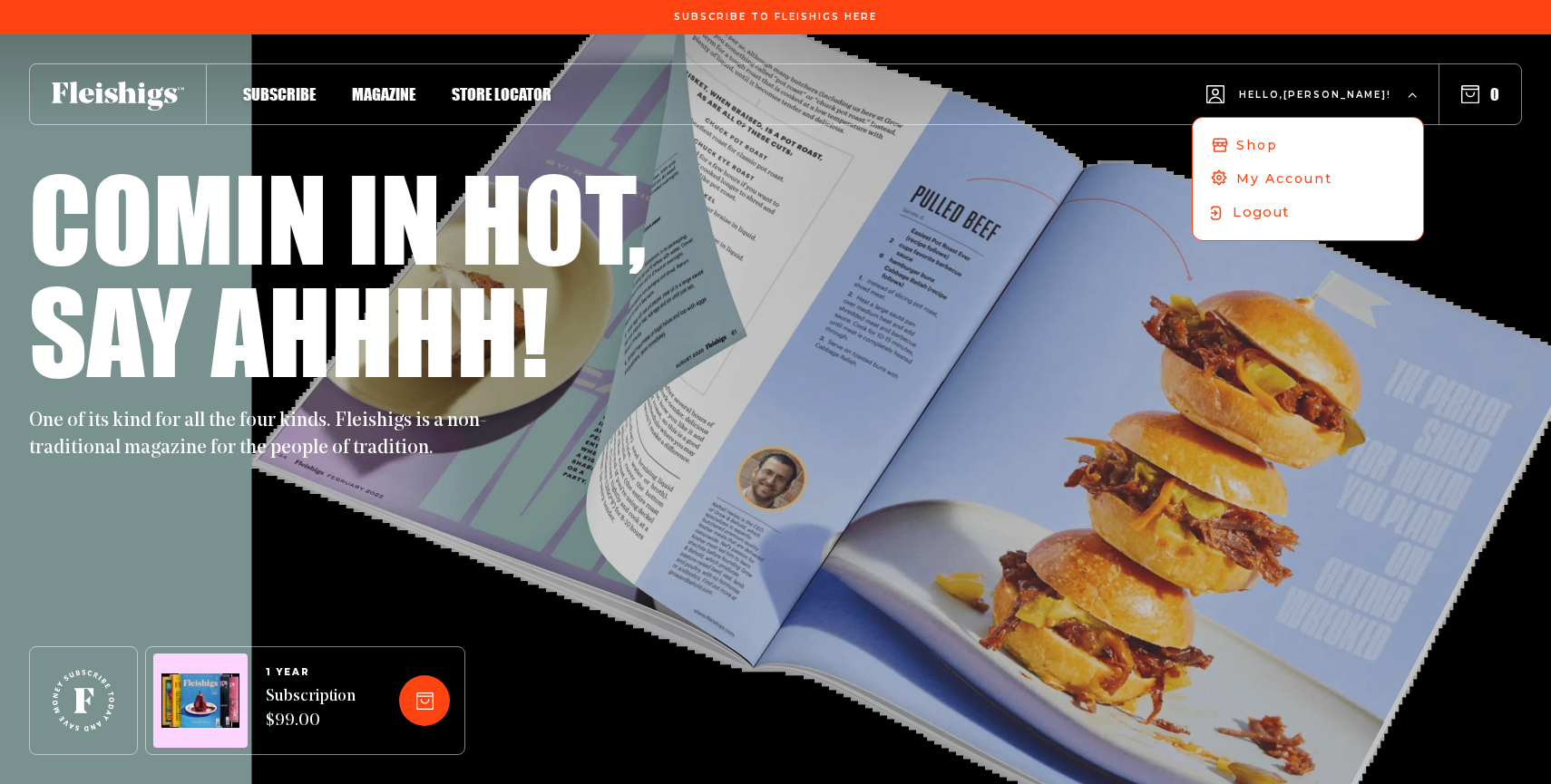
click at [1277, 212] on span "Logout" at bounding box center [1261, 212] width 56 height 20
